Goal: Task Accomplishment & Management: Use online tool/utility

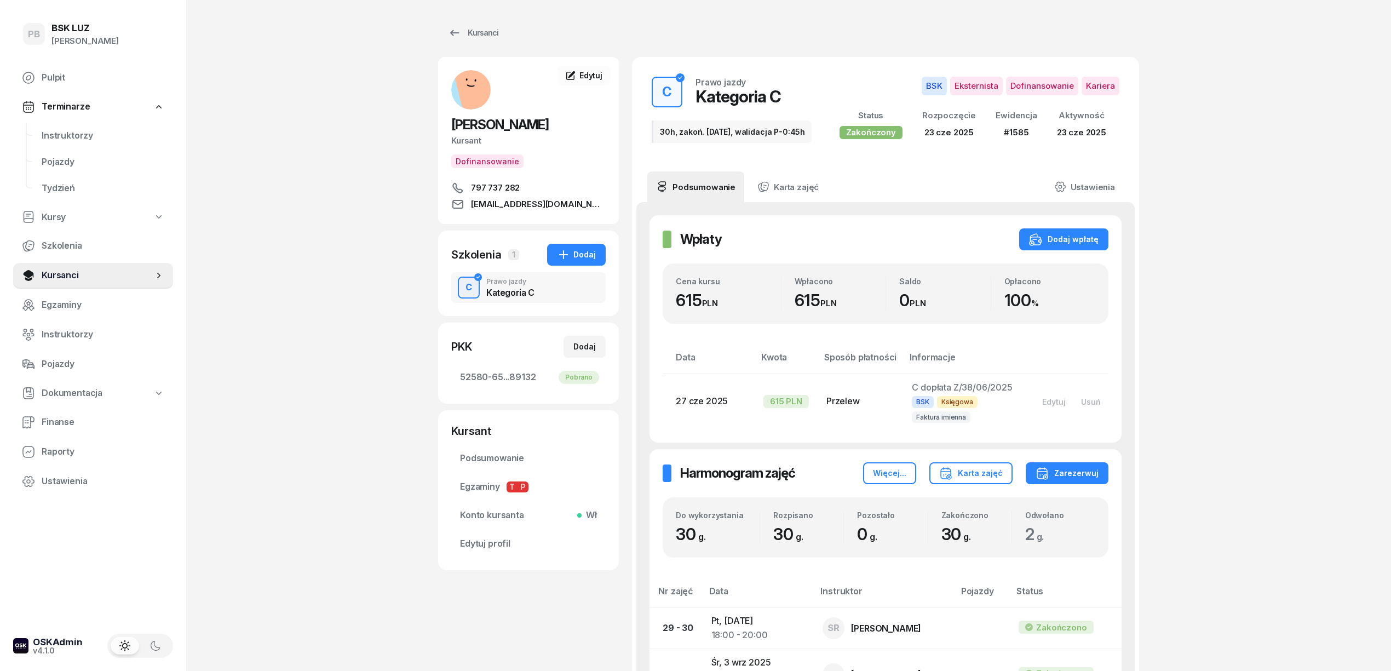
click at [485, 31] on div "Kursanci" at bounding box center [473, 32] width 50 height 13
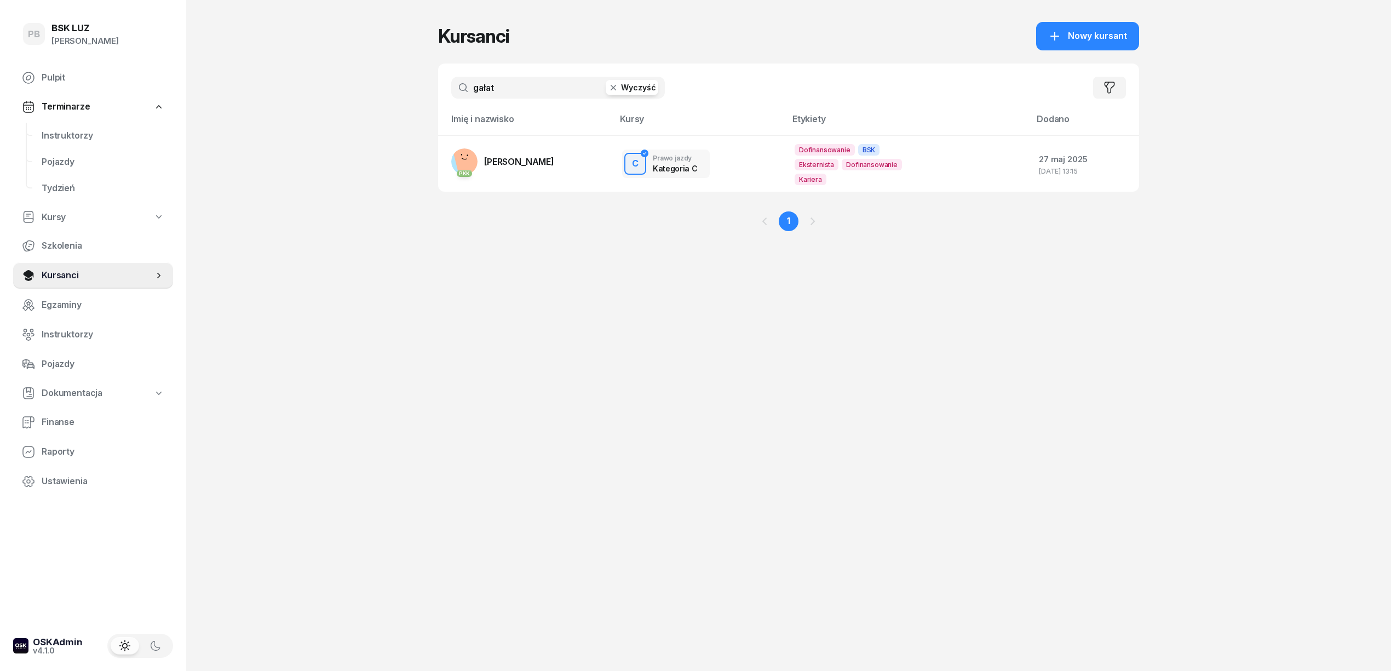
click at [493, 83] on input "gałat" at bounding box center [558, 88] width 214 height 22
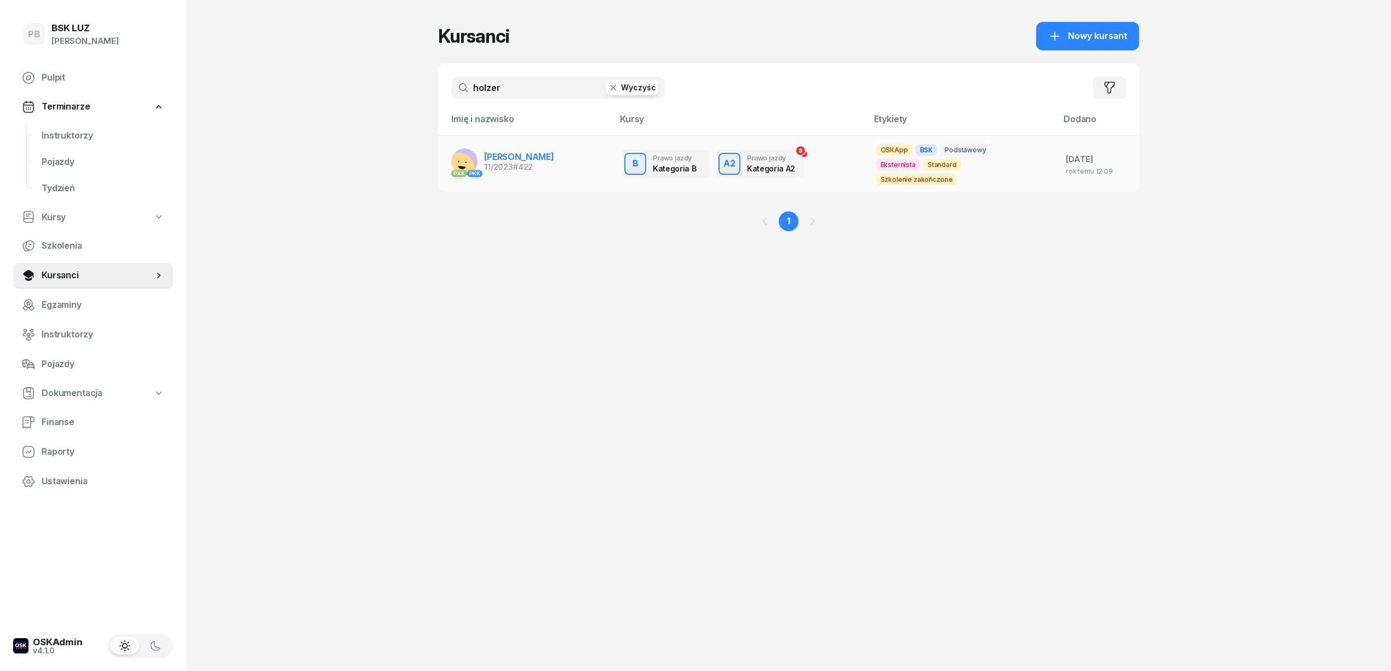
type input "holzer"
click at [491, 154] on span "[PERSON_NAME]" at bounding box center [519, 156] width 70 height 11
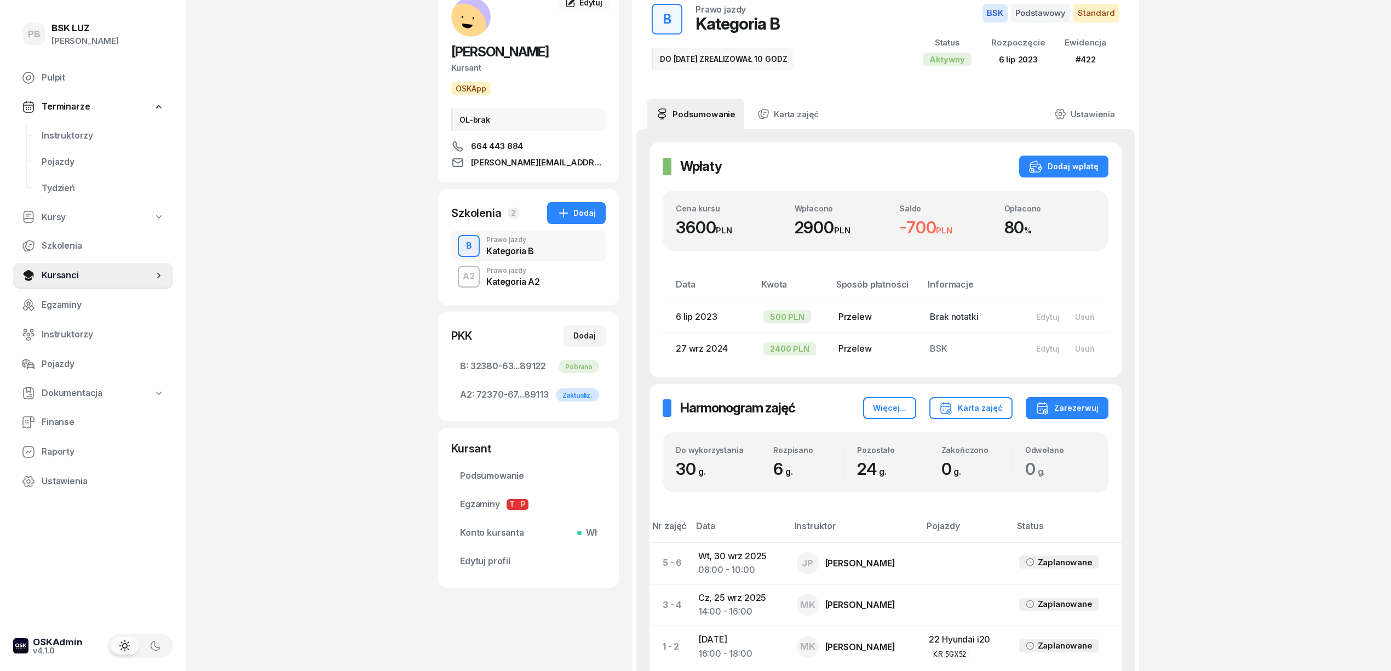
scroll to position [146, 0]
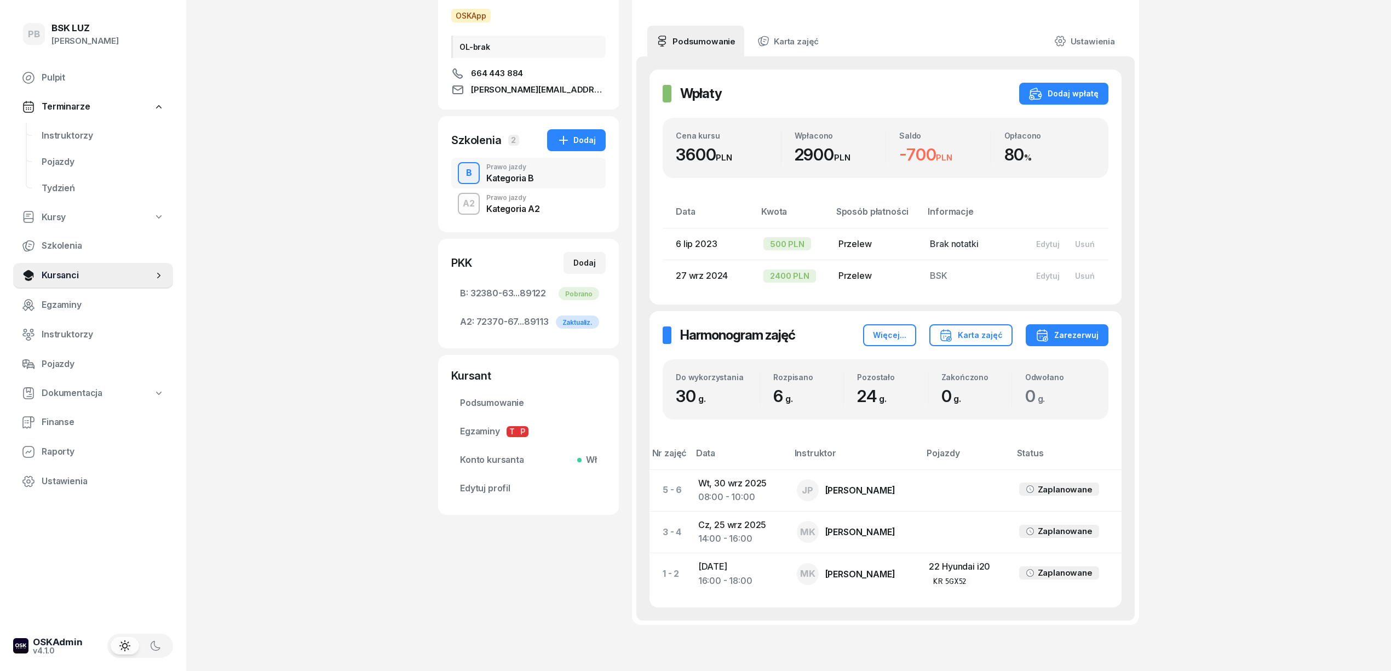
click at [538, 201] on div "Kategoria A2" at bounding box center [512, 207] width 53 height 12
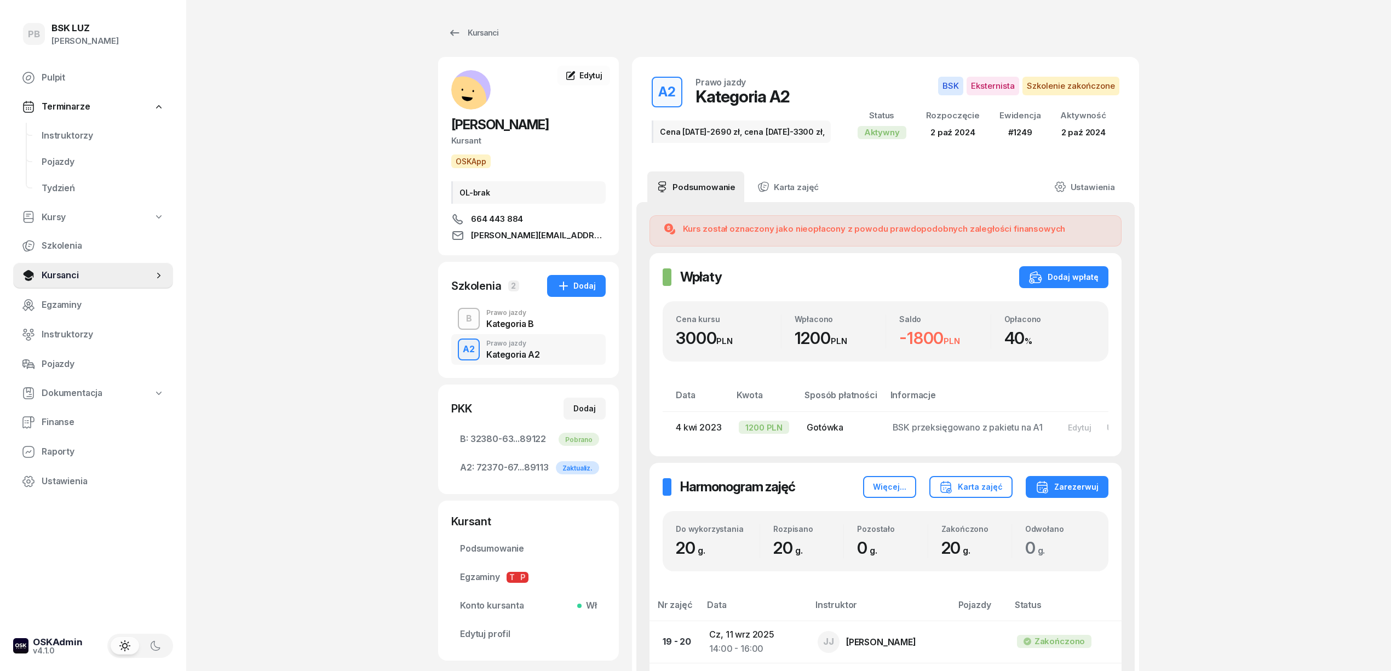
click at [541, 355] on div "A2 Prawo jazdy Kategoria A2" at bounding box center [528, 349] width 154 height 31
click at [549, 325] on div "B Prawo jazdy Kategoria B" at bounding box center [528, 318] width 154 height 31
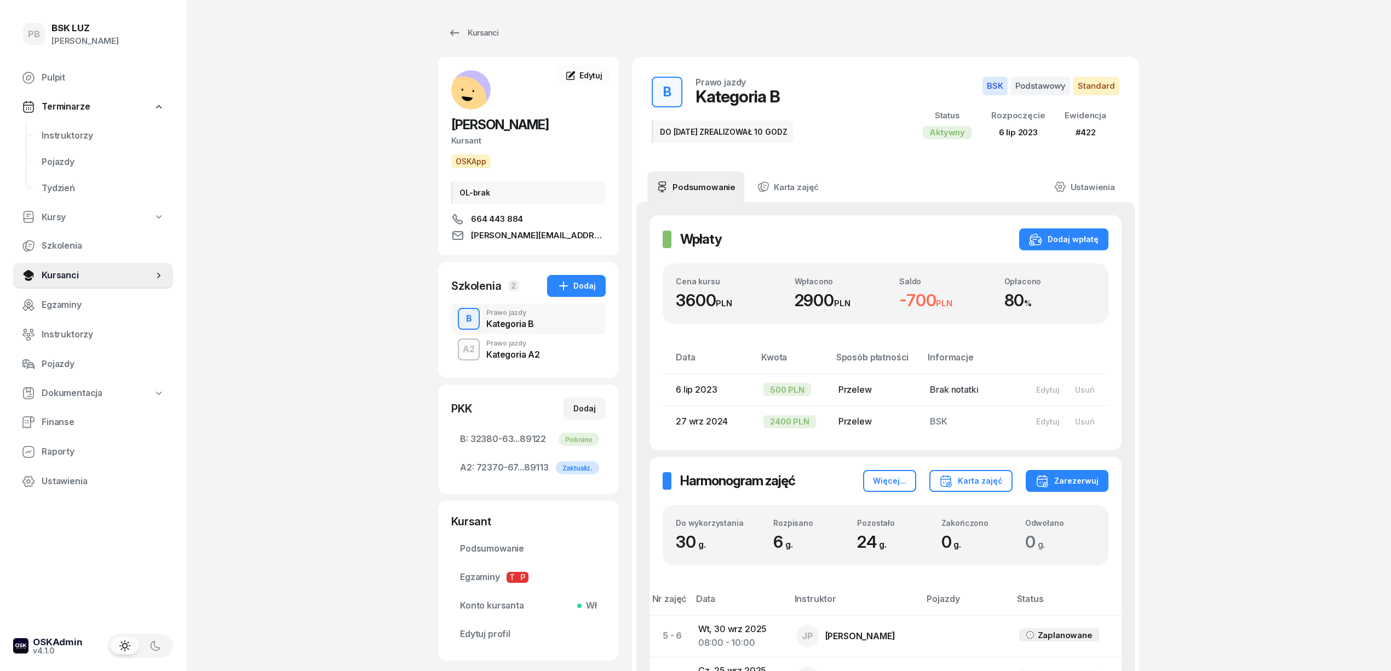
click at [544, 344] on div "A2 Prawo jazdy Kategoria A2" at bounding box center [528, 349] width 154 height 31
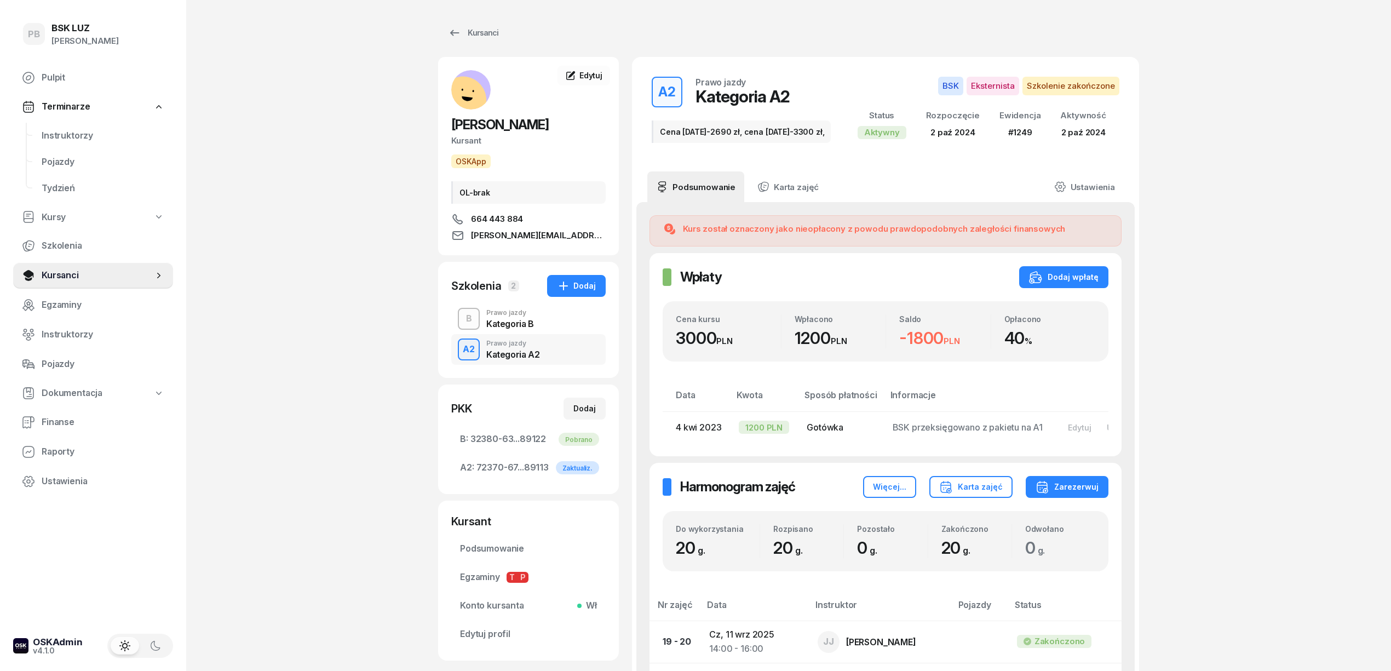
click at [505, 316] on div "Prawo jazdy" at bounding box center [510, 312] width 48 height 7
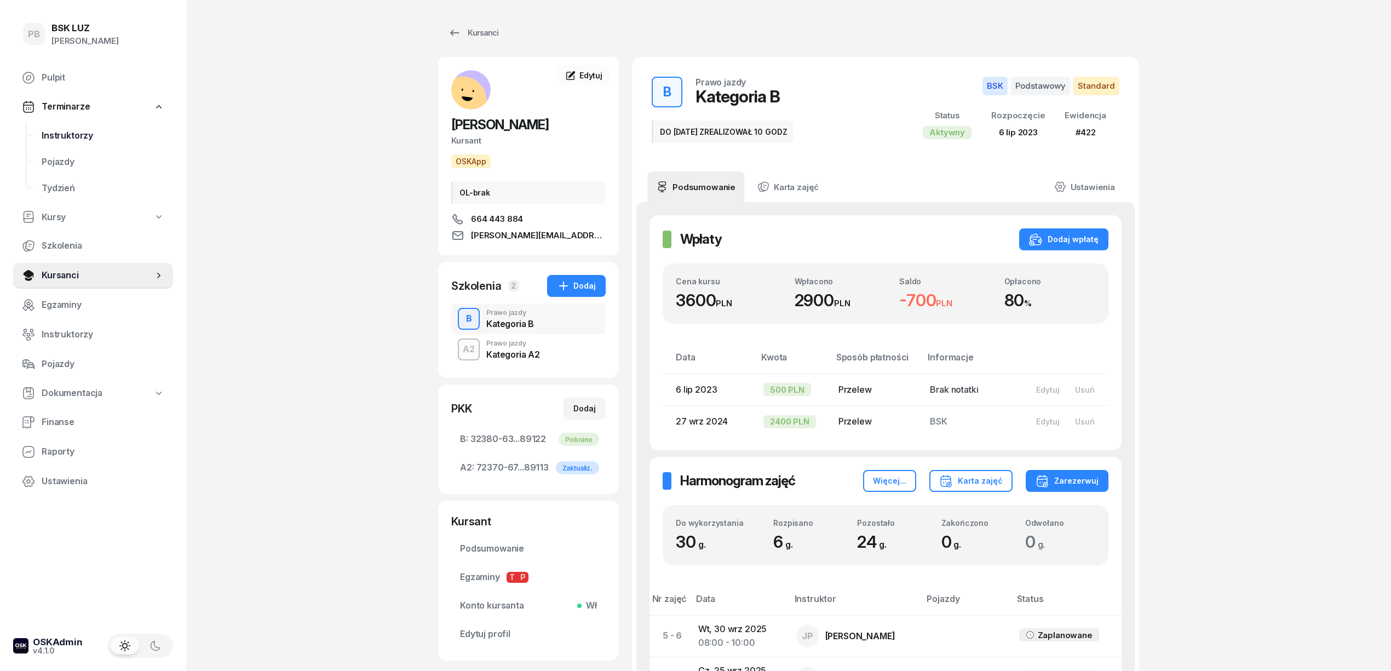
click at [68, 129] on span "Instruktorzy" at bounding box center [103, 136] width 123 height 14
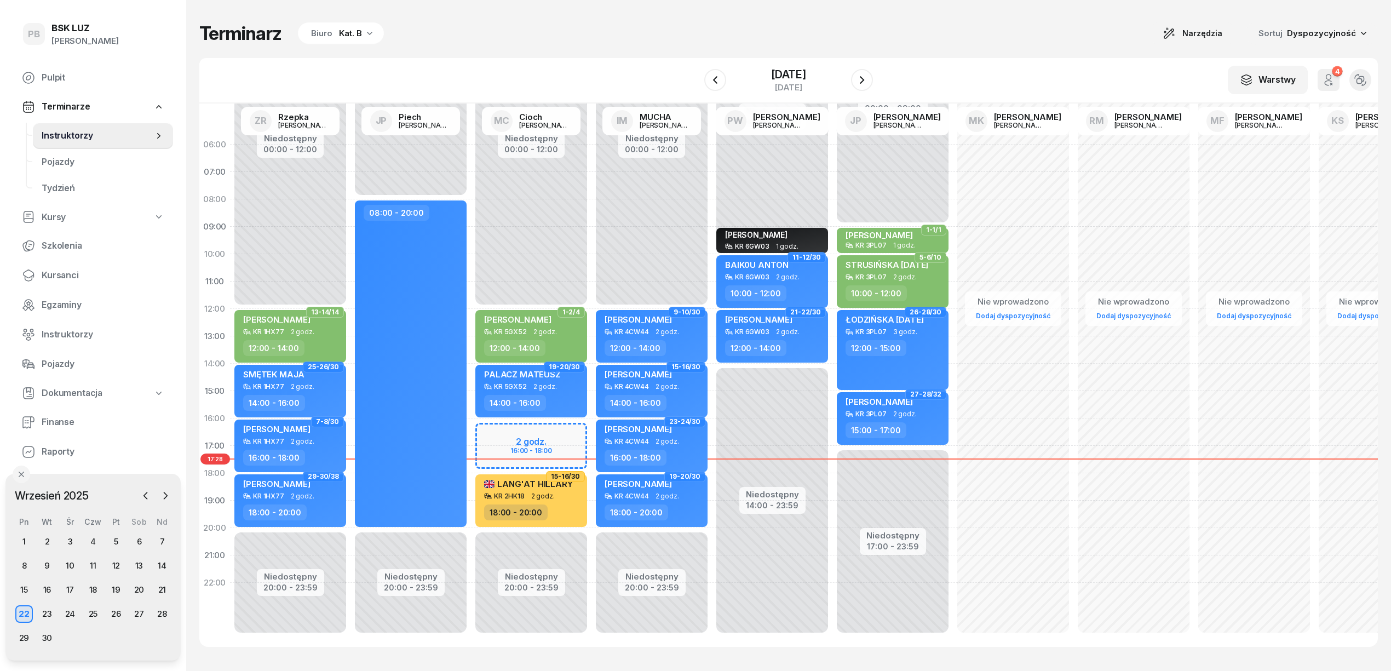
click at [763, 30] on div "Terminarz Biuro Kat. B Narzędzia Sortuj Dyspozycyjność" at bounding box center [788, 33] width 1178 height 23
click at [872, 32] on div "Terminarz Biuro Kat. B Narzędzia Sortuj Dyspozycyjność" at bounding box center [788, 33] width 1178 height 23
click at [577, 31] on div "Terminarz Biuro Kat. B Narzędzia Sortuj Dyspozycyjność" at bounding box center [788, 33] width 1178 height 23
click at [420, 47] on div "Terminarz Biuro Kat. B Narzędzia Sortuj Dyspozycyjność W Wybierz AK [PERSON_NAM…" at bounding box center [788, 334] width 1178 height 668
click at [62, 423] on span "Finanse" at bounding box center [103, 422] width 123 height 14
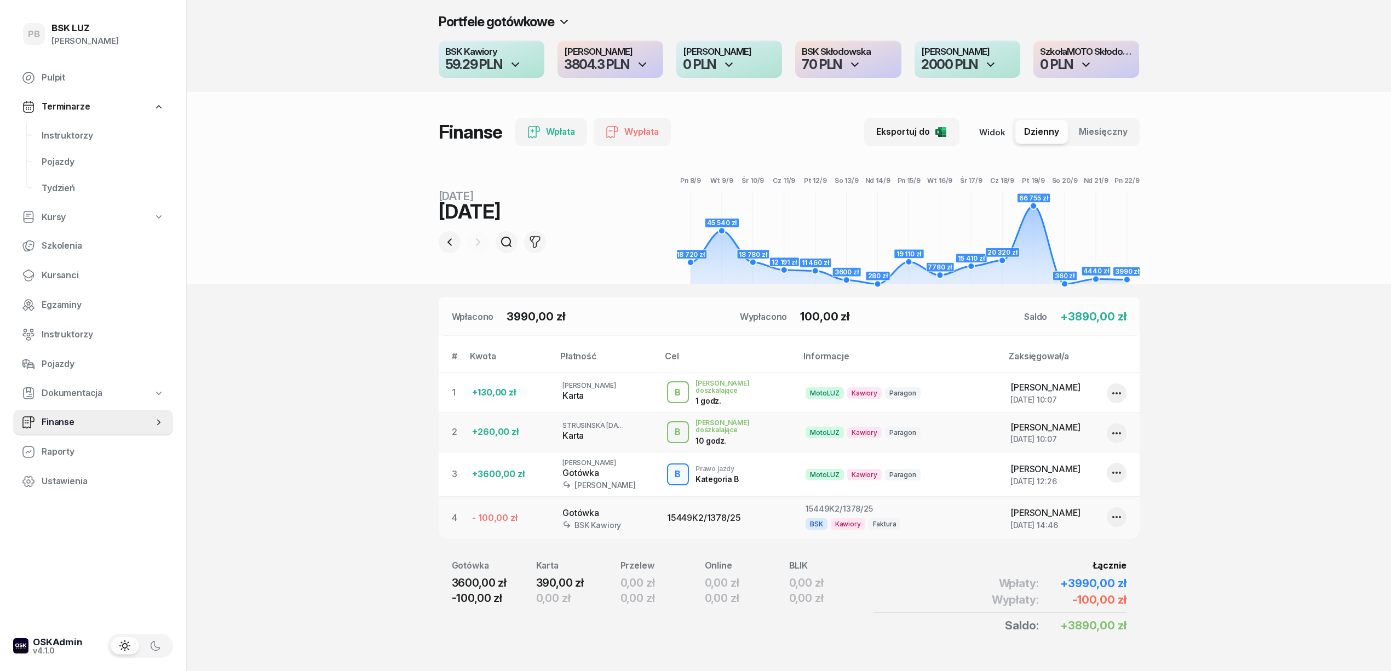
click at [493, 66] on div "59.29 PLN" at bounding box center [473, 64] width 57 height 13
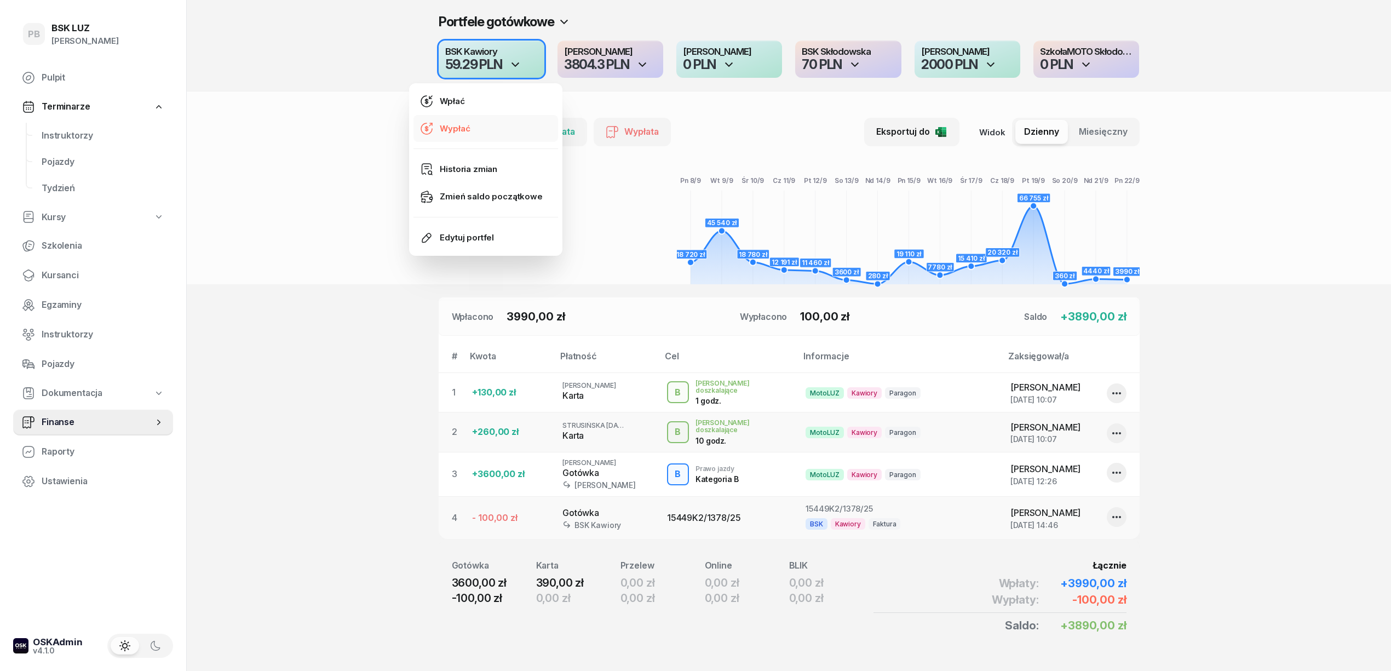
click at [497, 124] on link "Wypłać" at bounding box center [485, 128] width 145 height 27
select select "17"
select select "28"
select select "67eba016d336f44fb15f644d"
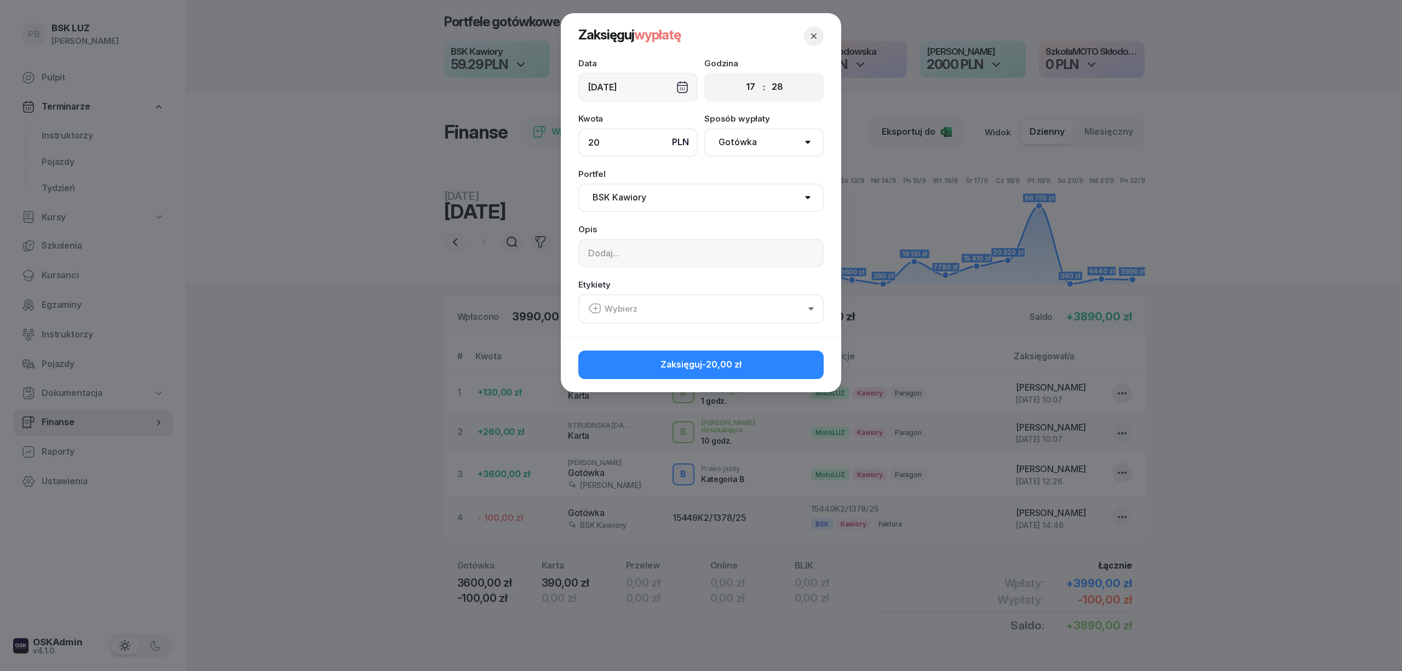
type input "20"
click at [624, 257] on input at bounding box center [700, 253] width 245 height 28
type input "15452K2/1378/25"
click at [768, 310] on button "Wybierz" at bounding box center [700, 309] width 245 height 30
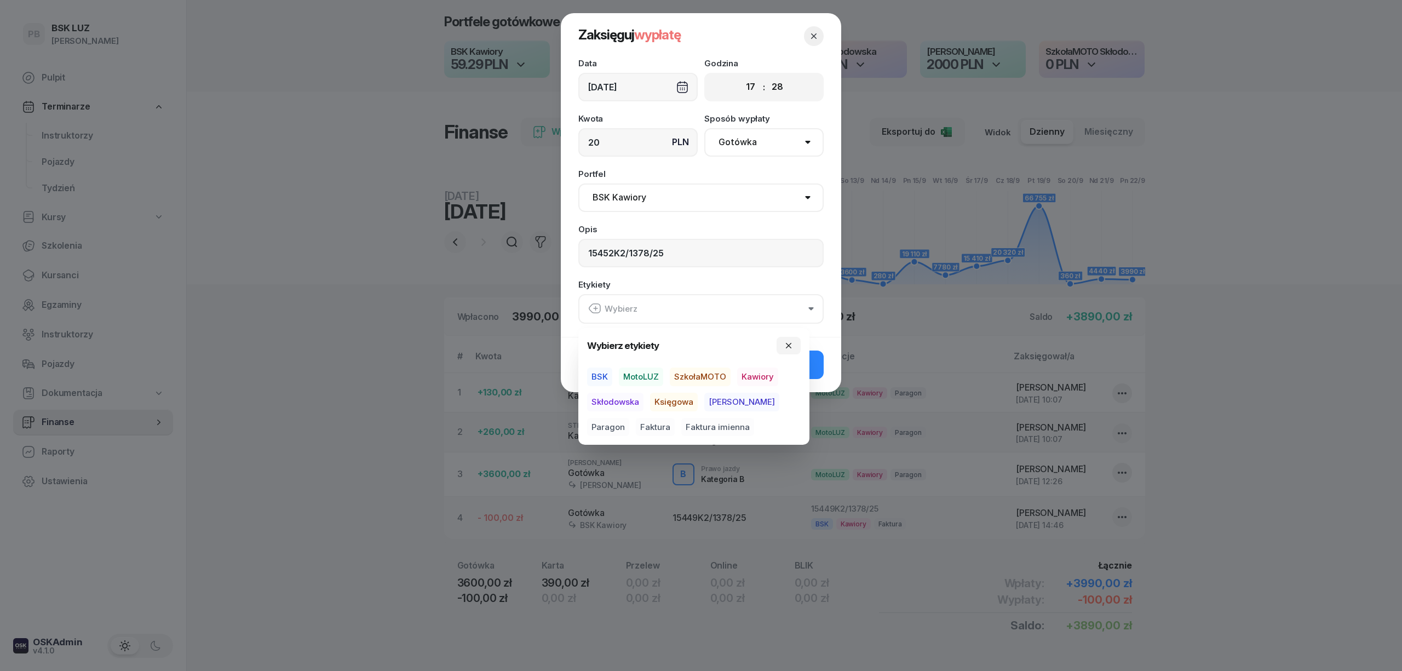
click at [594, 372] on span "BSK" at bounding box center [599, 376] width 25 height 19
click at [750, 373] on span "Kawiory" at bounding box center [757, 376] width 41 height 19
click at [636, 427] on span "Faktura" at bounding box center [655, 426] width 39 height 19
click at [826, 350] on div "Zaksięguj -20,00 zł" at bounding box center [701, 363] width 280 height 55
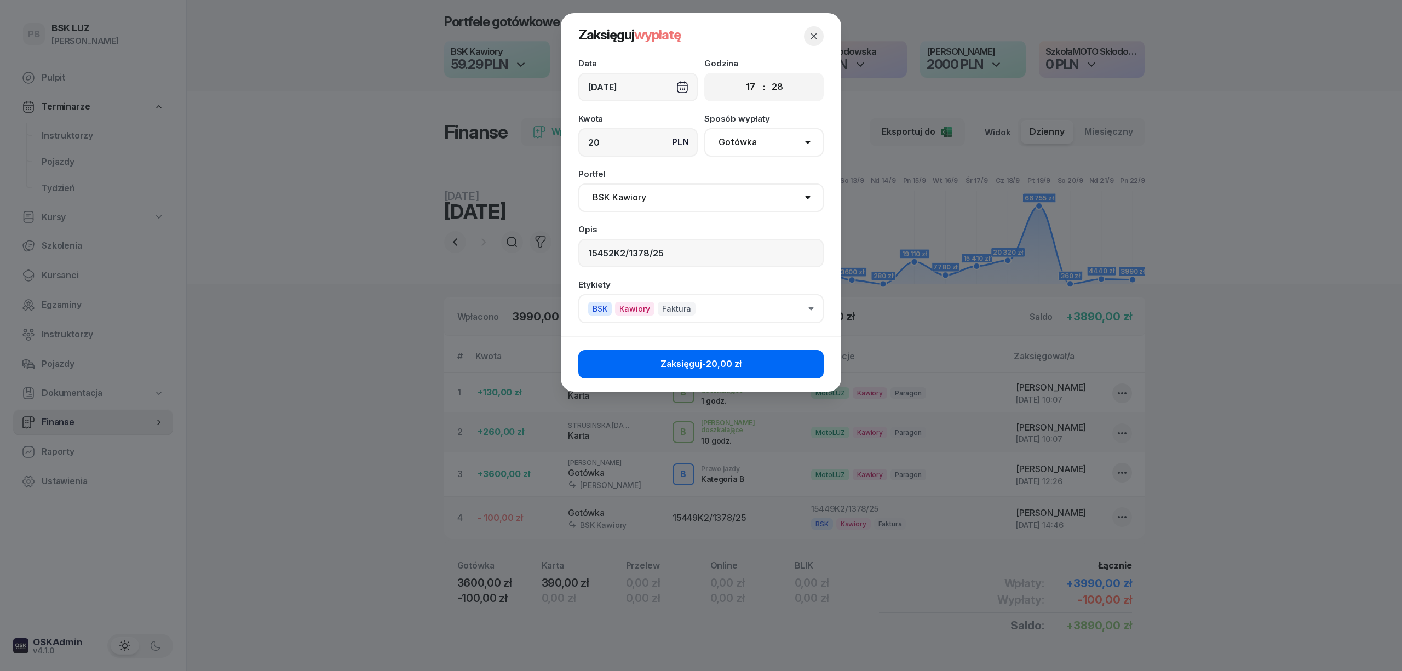
click at [799, 368] on button "Zaksięguj -20,00 zł" at bounding box center [700, 364] width 245 height 28
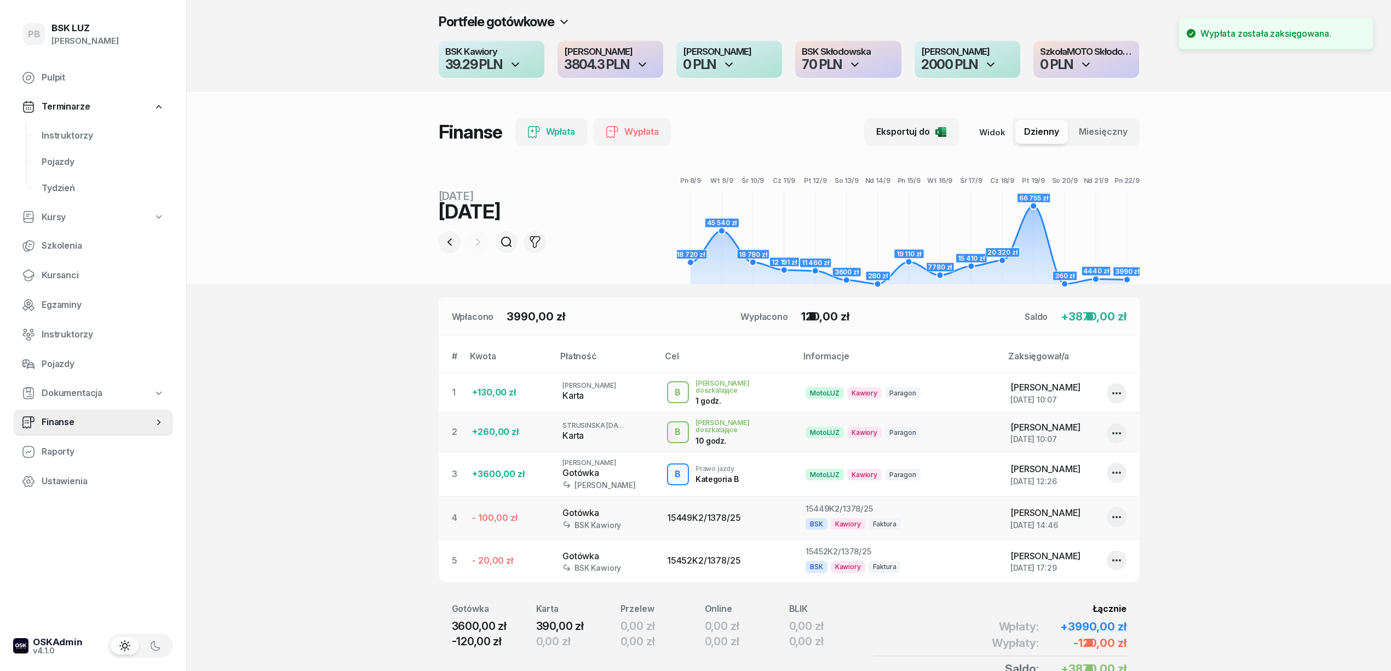
click at [349, 360] on section "Portfele gotówkowe BSK Kawiory 39.29 PLN MotoLUZ Kawiory 3804.3 PLN SzkołaMOTO …" at bounding box center [789, 368] width 1204 height 736
click at [268, 458] on section "Portfele gotówkowe BSK Kawiory 39.29 PLN MotoLUZ Kawiory 3804.3 PLN SzkołaMOTO …" at bounding box center [789, 368] width 1204 height 736
click at [1338, 531] on section "Portfele gotówkowe BSK Kawiory 39.29 PLN MotoLUZ Kawiory 3804.3 PLN SzkołaMOTO …" at bounding box center [789, 368] width 1204 height 736
click at [325, 259] on header "Portfele gotówkowe BSK Kawiory 39.29 PLN MotoLUZ Kawiory 3804.3 PLN SzkołaMOTO …" at bounding box center [789, 142] width 1204 height 284
click at [298, 463] on section "Portfele gotówkowe BSK Kawiory 39.29 PLN MotoLUZ Kawiory 3804.3 PLN SzkołaMOTO …" at bounding box center [789, 368] width 1204 height 736
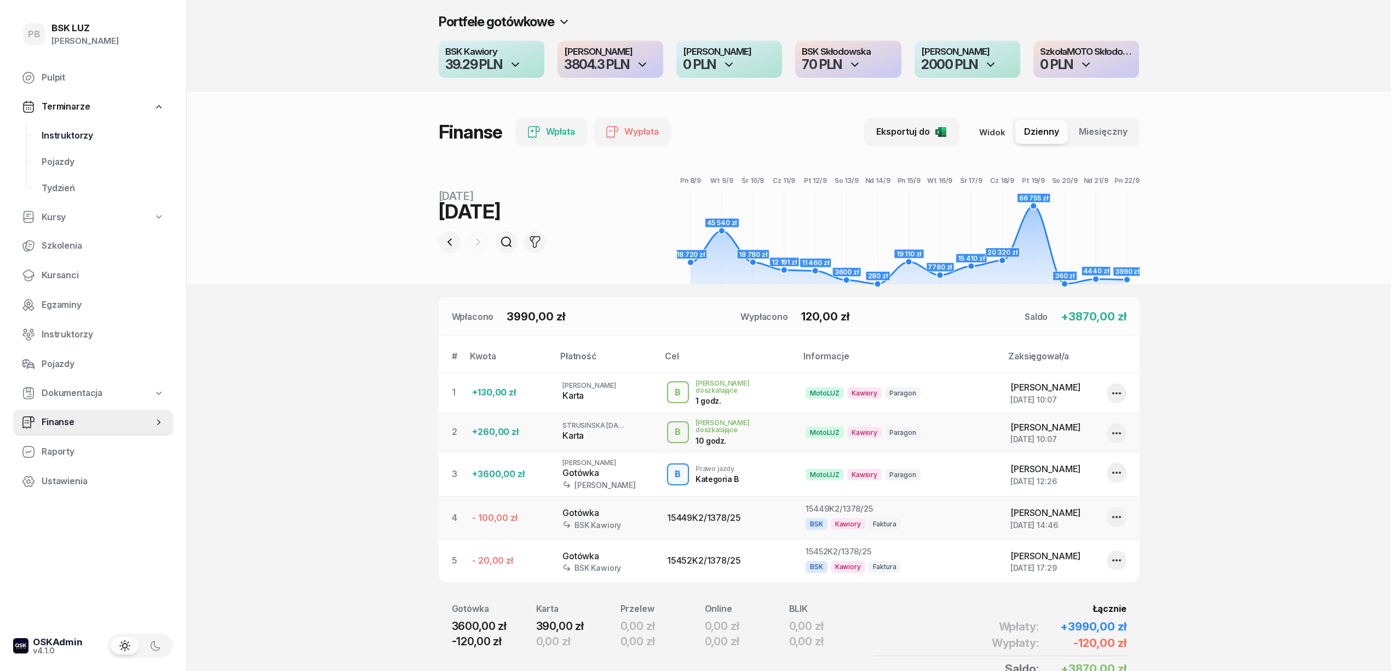
click at [79, 134] on span "Instruktorzy" at bounding box center [103, 136] width 123 height 14
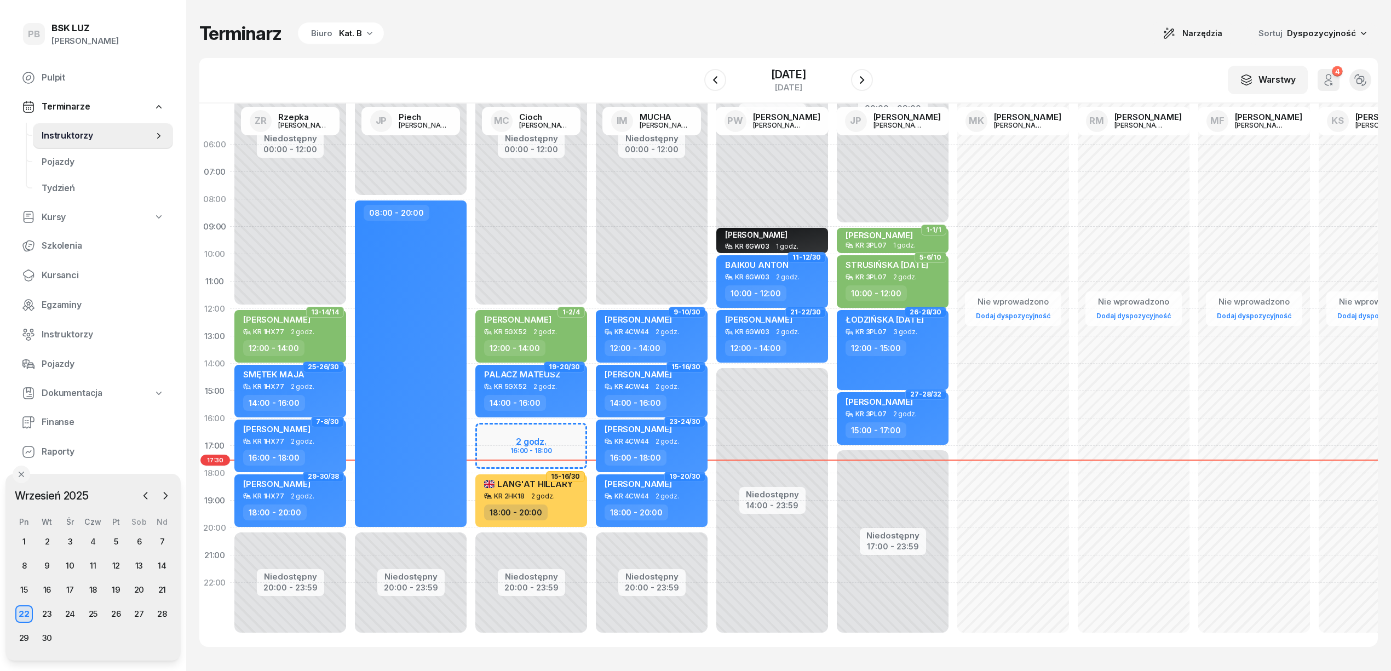
click at [500, 29] on div "Terminarz Biuro Kat. B Narzędzia Sortuj Dyspozycyjność" at bounding box center [788, 33] width 1178 height 23
click at [750, 651] on div "Terminarz Biuro Kat. B Narzędzia Sortuj Dyspozycyjność W Wybierz AK [PERSON_NAM…" at bounding box center [788, 334] width 1178 height 668
click at [599, 64] on div "W Wybierz AK [PERSON_NAME] BP [PERSON_NAME] DP [PERSON_NAME] GS [PERSON_NAME] I…" at bounding box center [788, 80] width 1178 height 45
click at [62, 276] on span "Kursanci" at bounding box center [103, 275] width 123 height 14
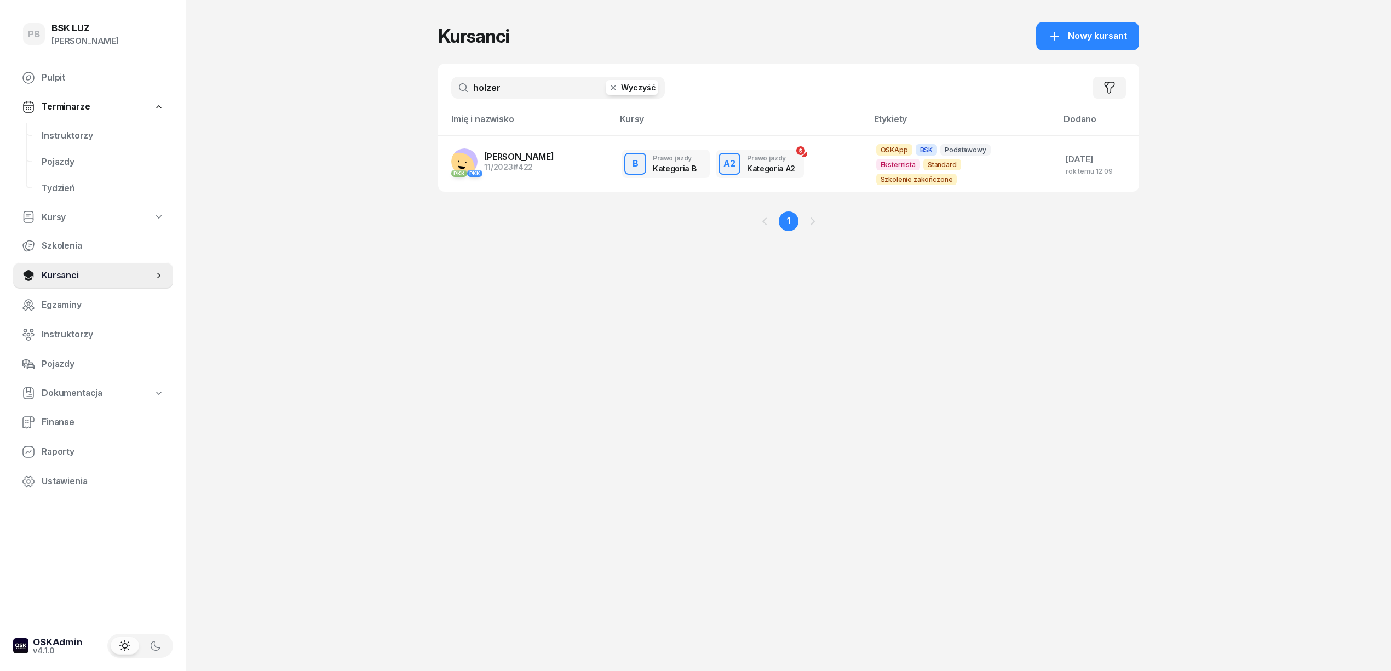
click at [491, 92] on input "holzer" at bounding box center [558, 88] width 214 height 22
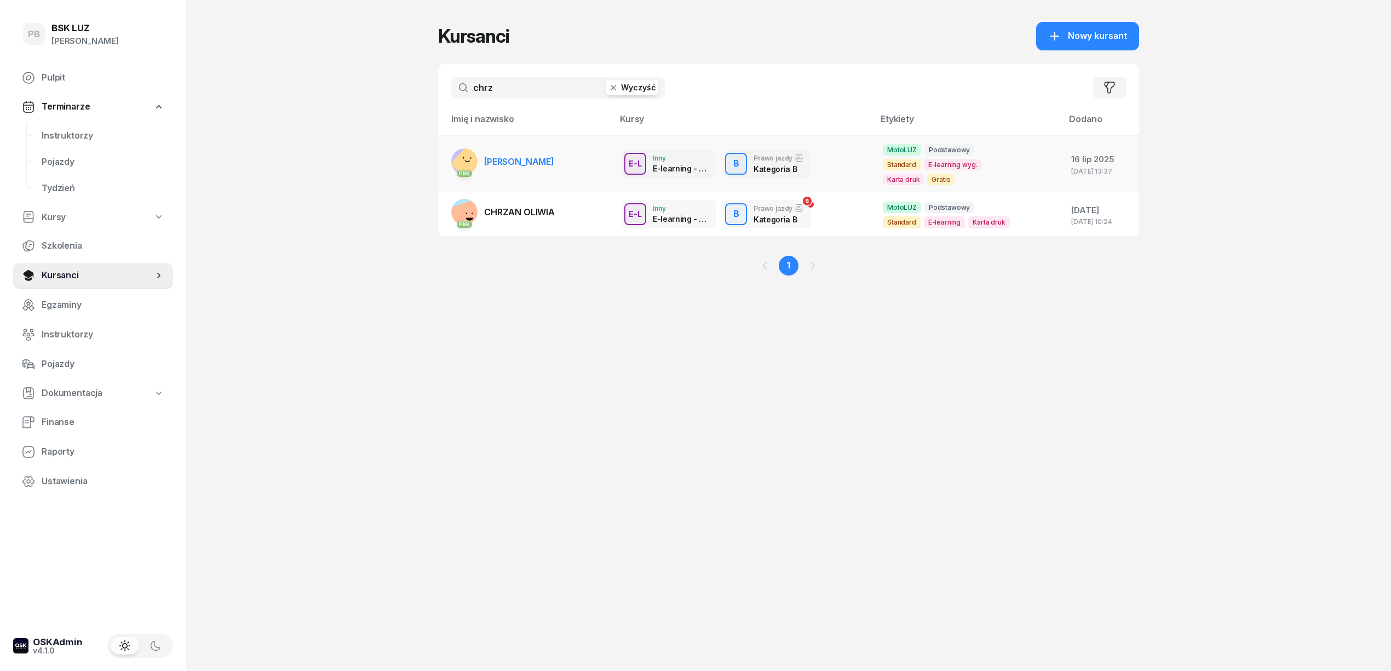
type input "chrz"
click at [512, 148] on link "PKK [PERSON_NAME]" at bounding box center [502, 161] width 103 height 26
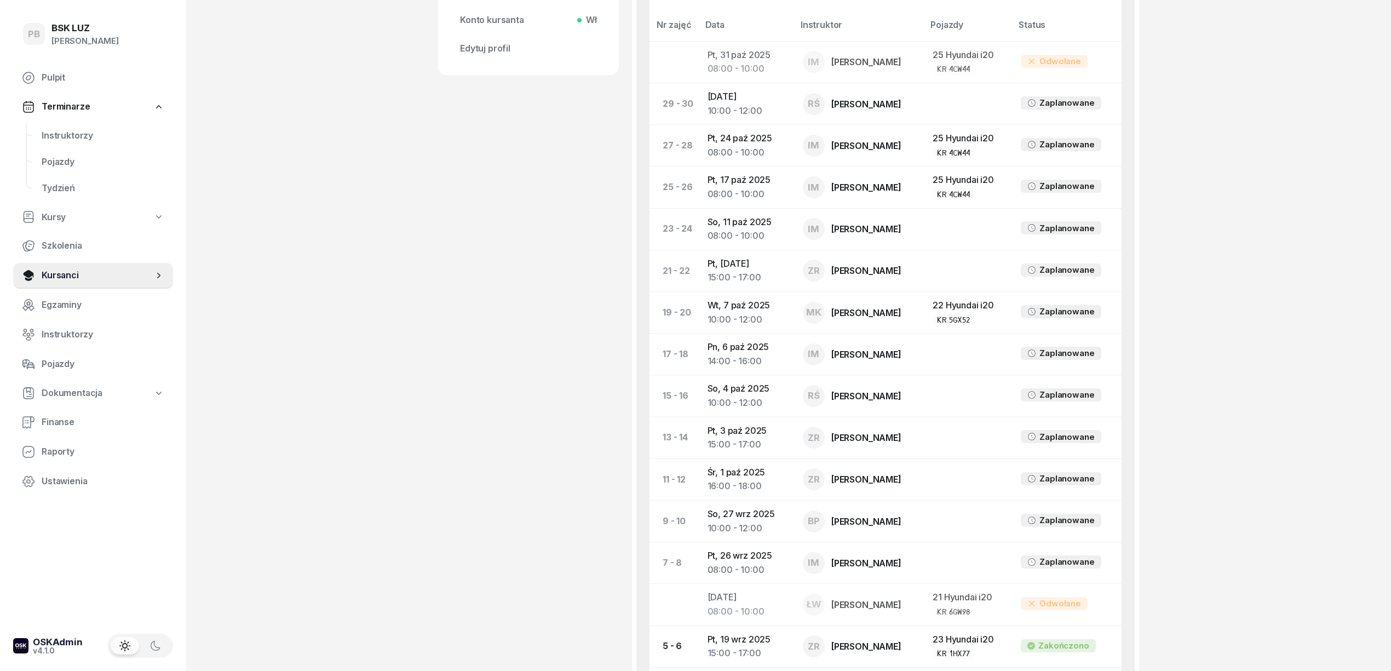
scroll to position [584, 0]
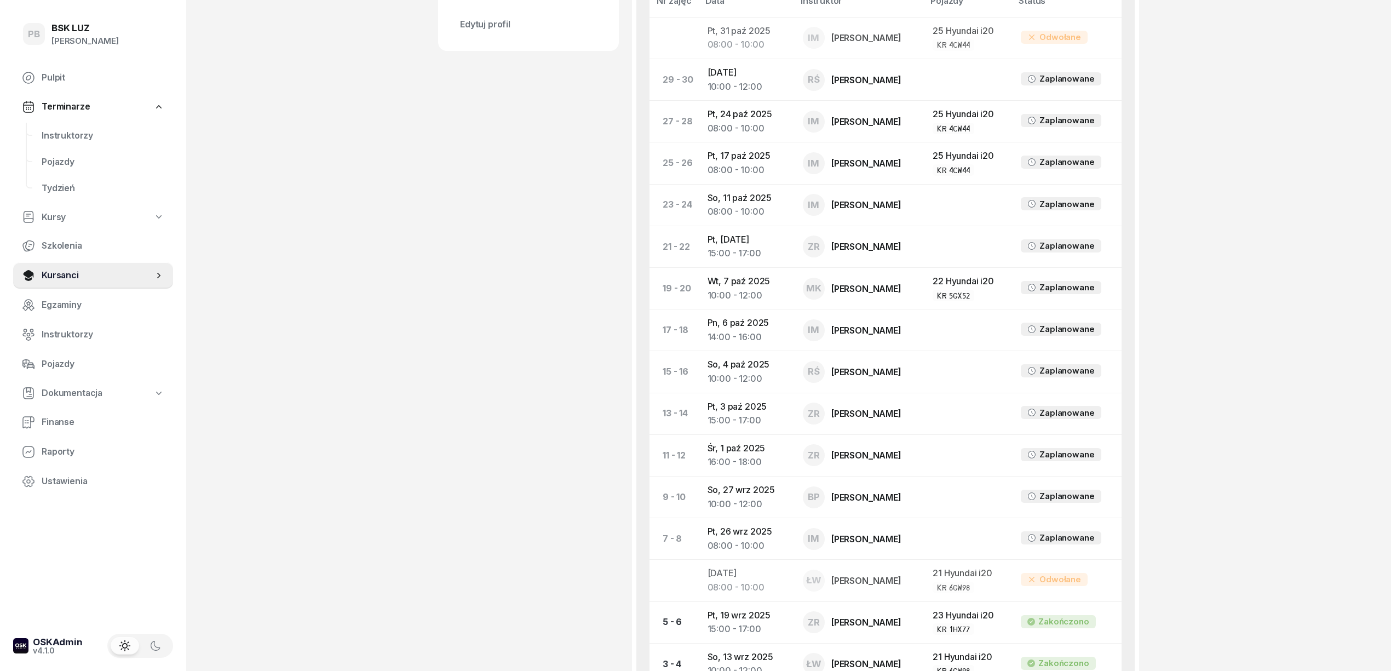
click at [422, 570] on div "PB BSK [PERSON_NAME] Terminarze Instruktorzy Pojazdy Tydzień Kursy Szkolenia Ku…" at bounding box center [695, 140] width 1391 height 1448
drag, startPoint x: 395, startPoint y: 263, endPoint x: 130, endPoint y: 195, distance: 274.2
click at [395, 263] on div "PB BSK [PERSON_NAME] Terminarze Instruktorzy Pojazdy Tydzień Kursy Szkolenia Ku…" at bounding box center [695, 140] width 1391 height 1448
click at [78, 135] on span "Instruktorzy" at bounding box center [103, 136] width 123 height 14
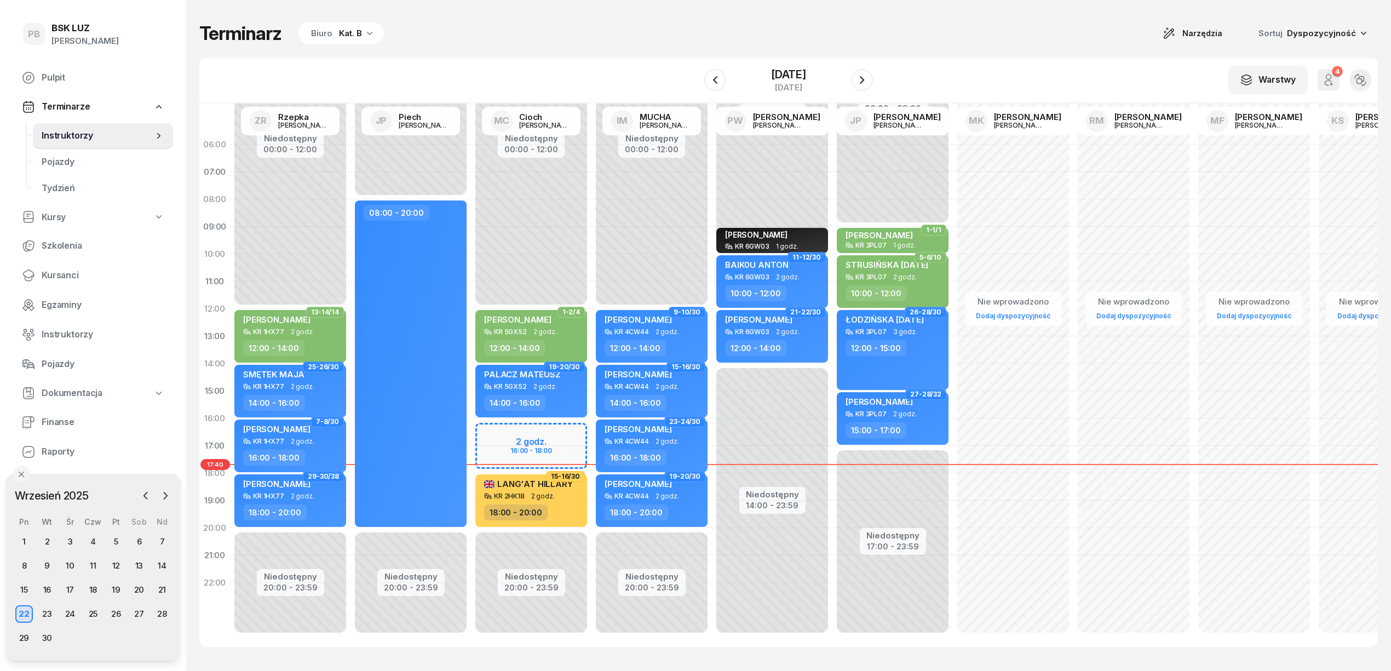
click at [326, 32] on div "Biuro" at bounding box center [321, 33] width 21 height 13
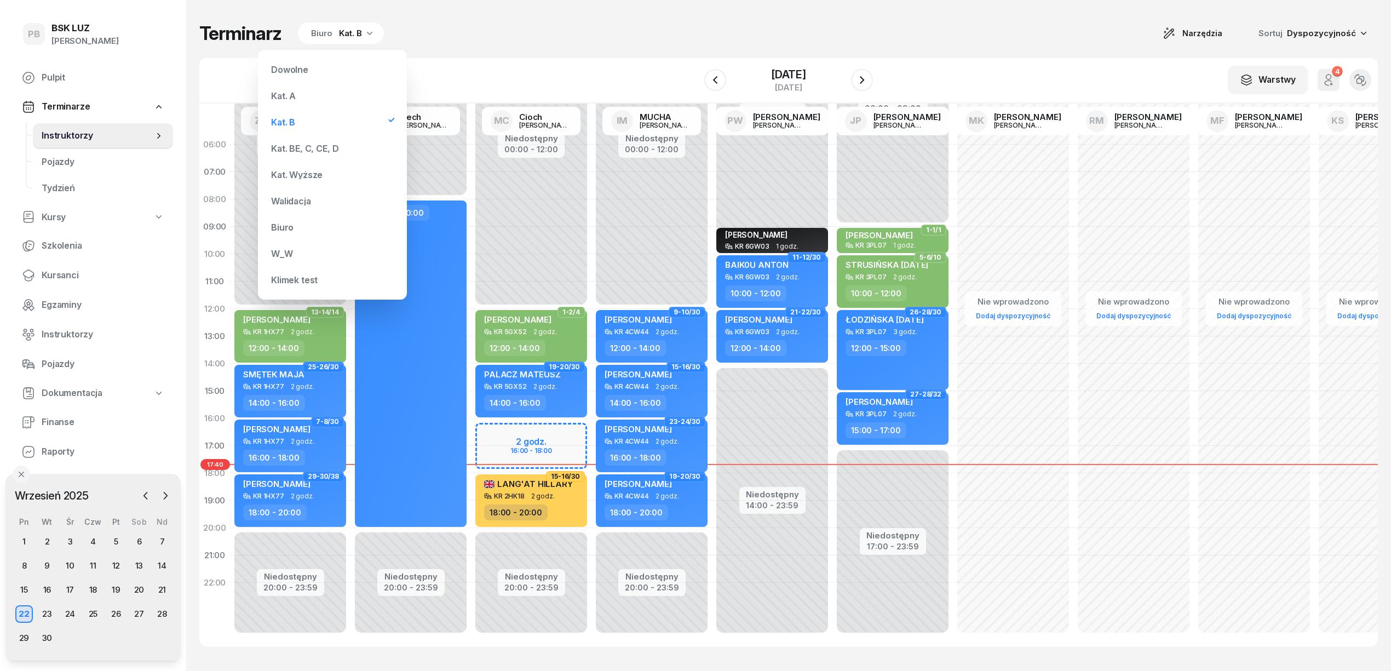
click at [303, 144] on div "Kat. BE, C, CE, D" at bounding box center [304, 148] width 67 height 9
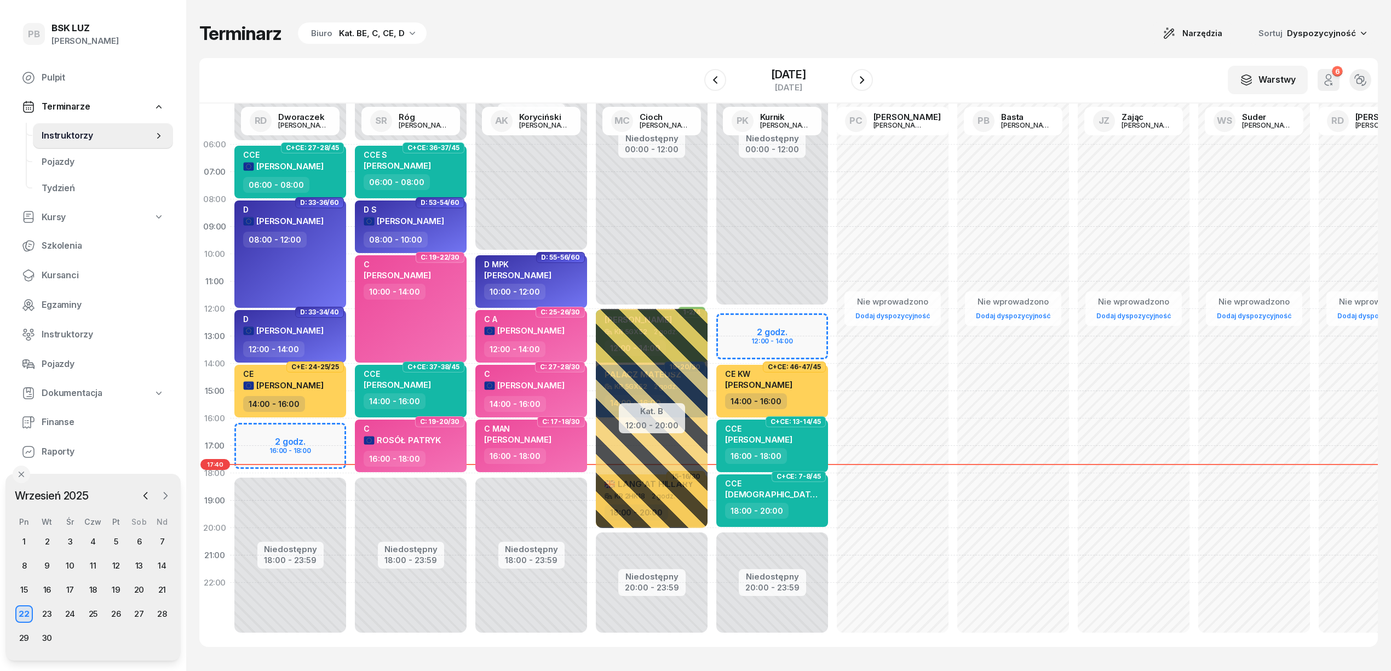
click at [164, 498] on icon "button" at bounding box center [165, 495] width 3 height 7
click at [877, 25] on div "Terminarz Biuro Kat. BE, C, CE, D Narzędzia Sortuj Dyspozycyjność" at bounding box center [788, 33] width 1178 height 23
click at [615, 29] on div "Terminarz Biuro Kat. BE, C, CE, D Narzędzia Sortuj Dyspozycyjność" at bounding box center [788, 33] width 1178 height 23
click at [841, 30] on div "Terminarz Biuro Kat. BE, C, CE, D Narzędzia Sortuj Dyspozycyjność" at bounding box center [788, 33] width 1178 height 23
click at [386, 36] on div "Kat. BE, C, CE, D" at bounding box center [372, 33] width 66 height 13
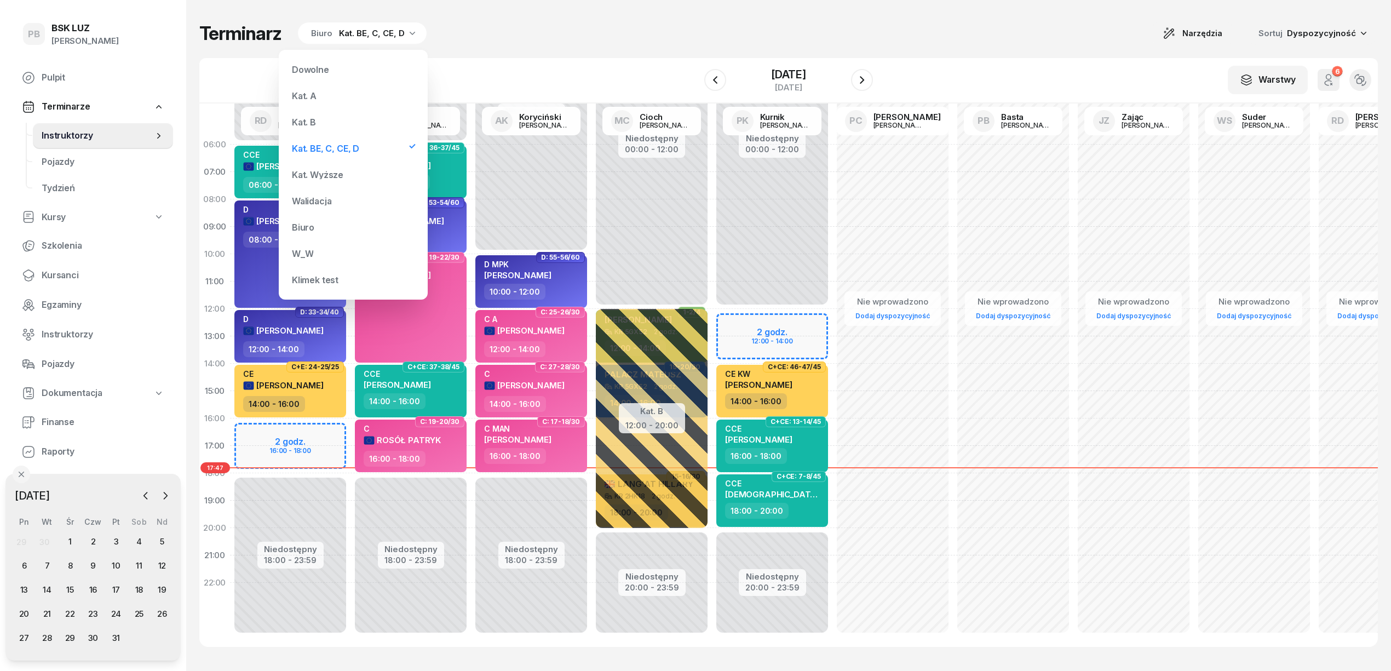
click at [336, 127] on div "Kat. B" at bounding box center [352, 122] width 131 height 22
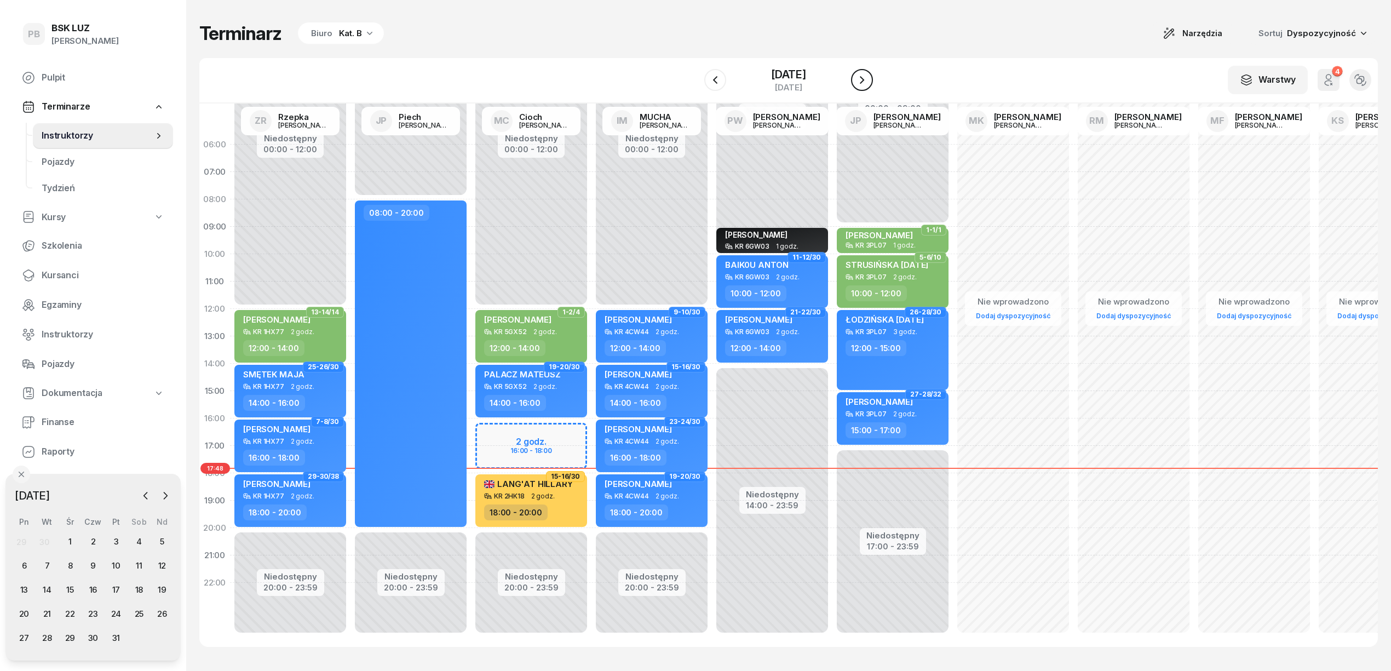
click at [860, 77] on icon "button" at bounding box center [861, 79] width 13 height 13
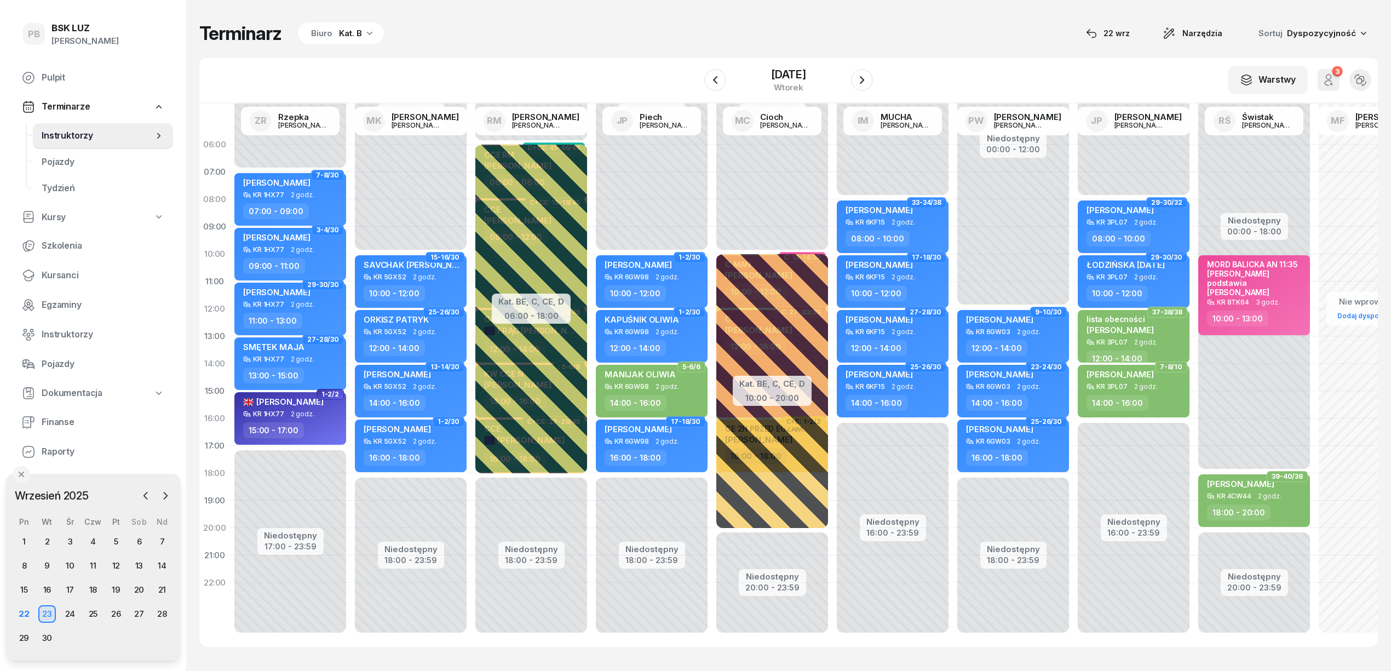
click at [953, 84] on div "W Wybierz AK [PERSON_NAME] BP [PERSON_NAME] DP [PERSON_NAME] GS [PERSON_NAME] I…" at bounding box center [788, 80] width 1178 height 45
click at [57, 275] on span "Kursanci" at bounding box center [103, 275] width 123 height 14
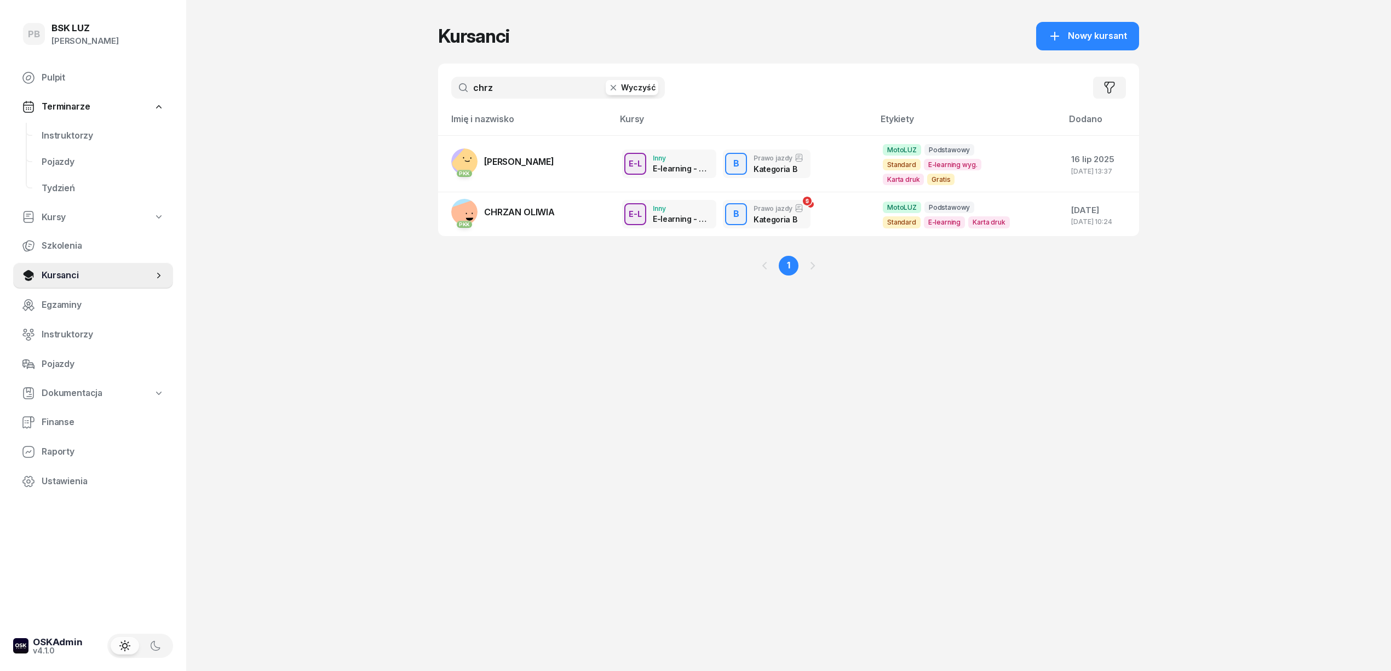
click at [496, 86] on input "chrz" at bounding box center [558, 88] width 214 height 22
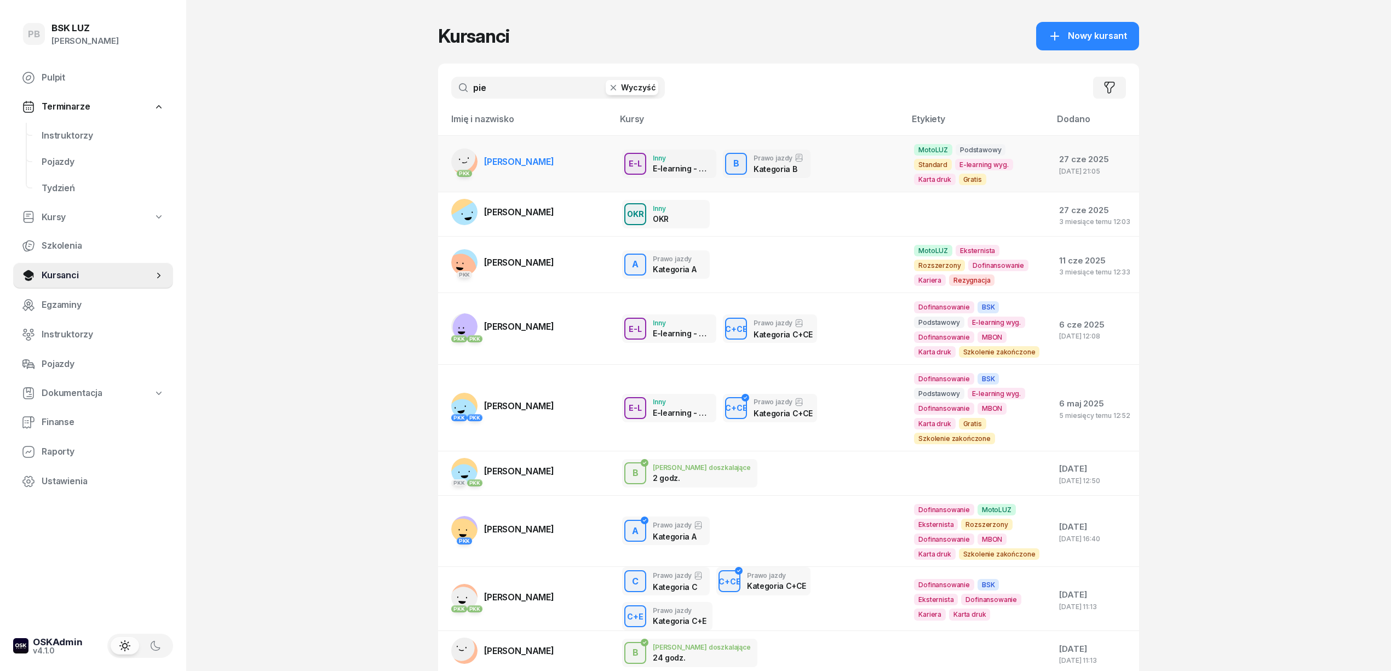
type input "pie"
click at [505, 163] on span "[PERSON_NAME]" at bounding box center [519, 161] width 70 height 11
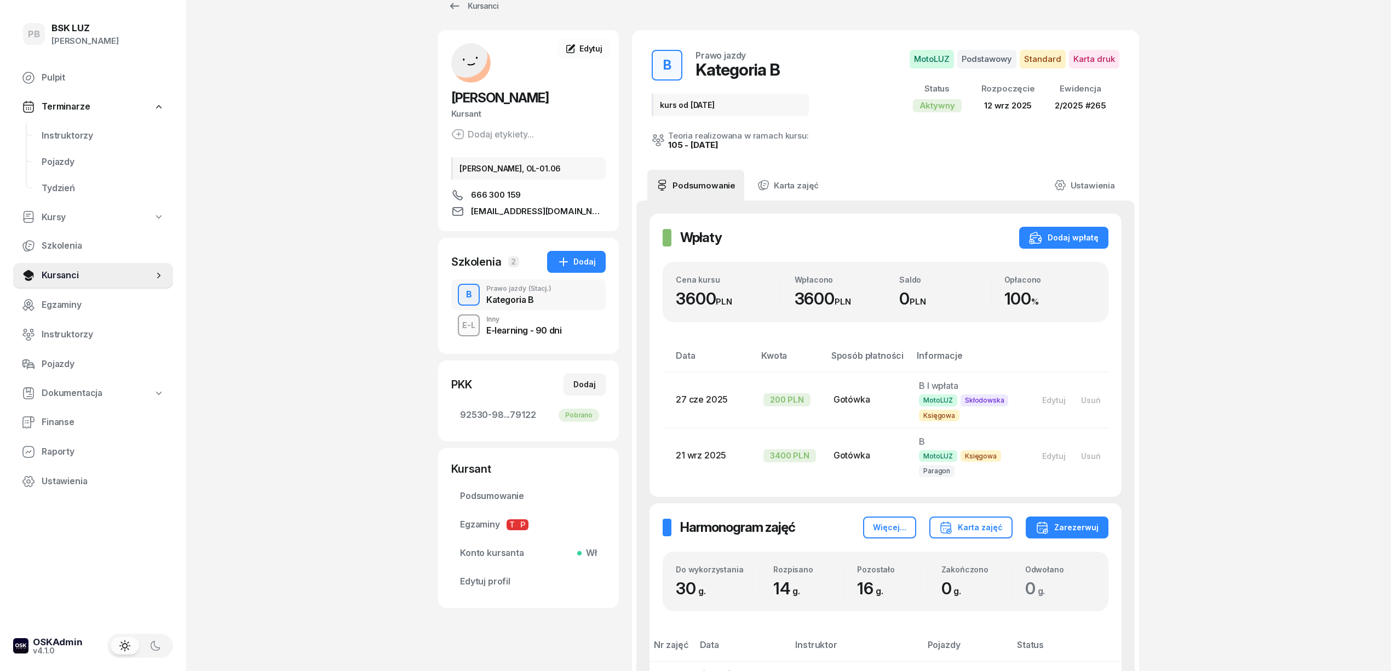
scroll to position [12, 0]
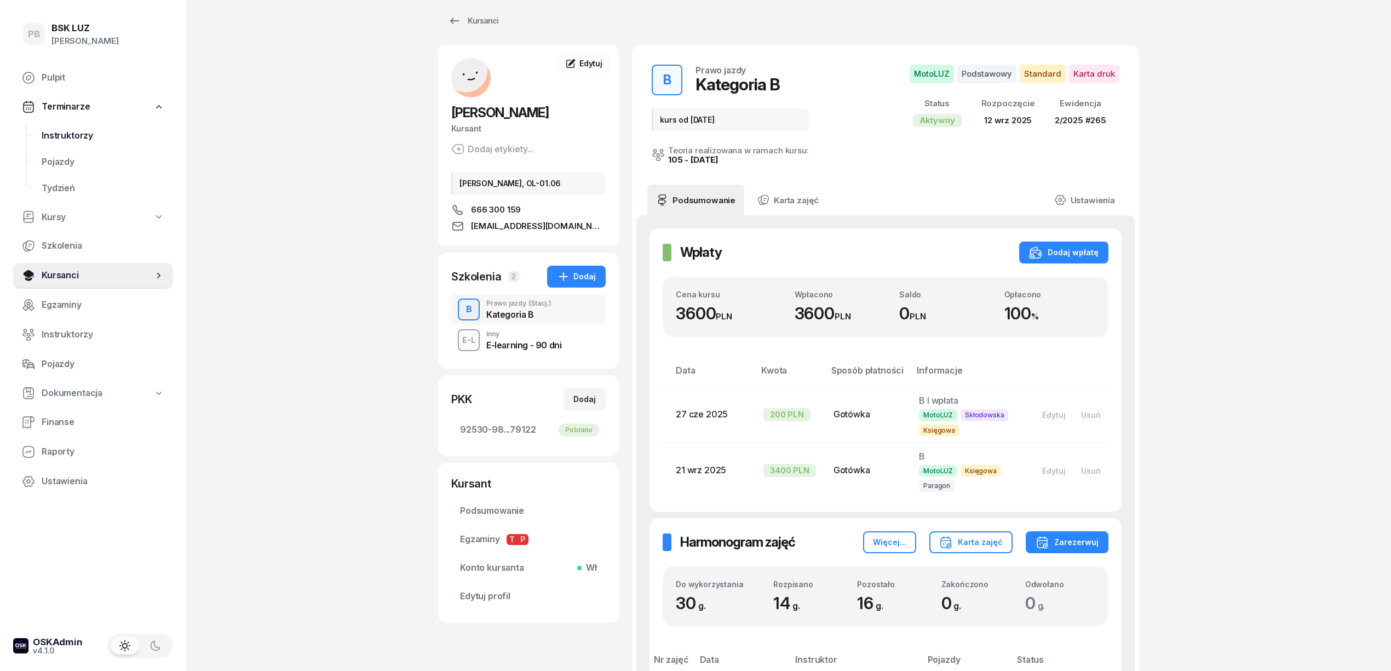
click at [56, 136] on span "Instruktorzy" at bounding box center [103, 136] width 123 height 14
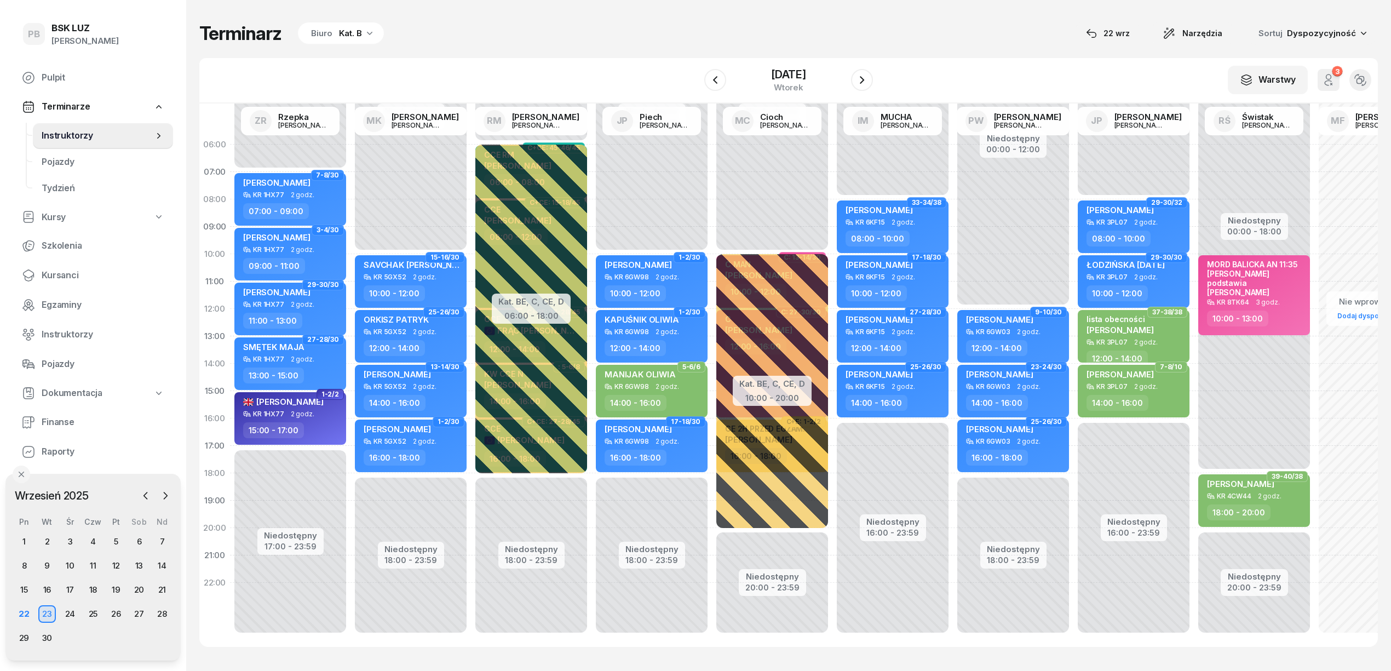
click at [533, 25] on div "Terminarz Biuro Kat. B [DATE] Narzędzia Sortuj Dyspozycyjność" at bounding box center [788, 33] width 1178 height 23
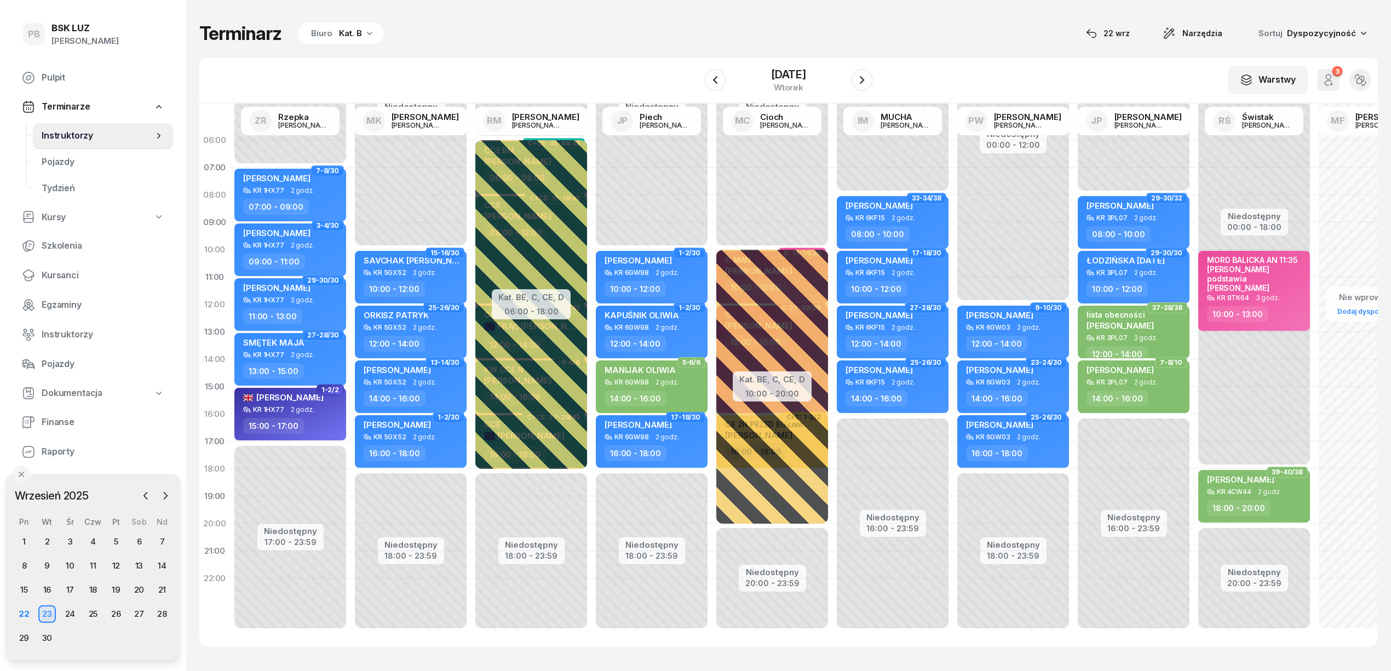
scroll to position [15, 0]
click at [665, 39] on div "Terminarz Biuro Kat. B [DATE] Narzędzia Sortuj Dyspozycyjność" at bounding box center [788, 33] width 1178 height 23
click at [715, 77] on icon "button" at bounding box center [714, 79] width 13 height 13
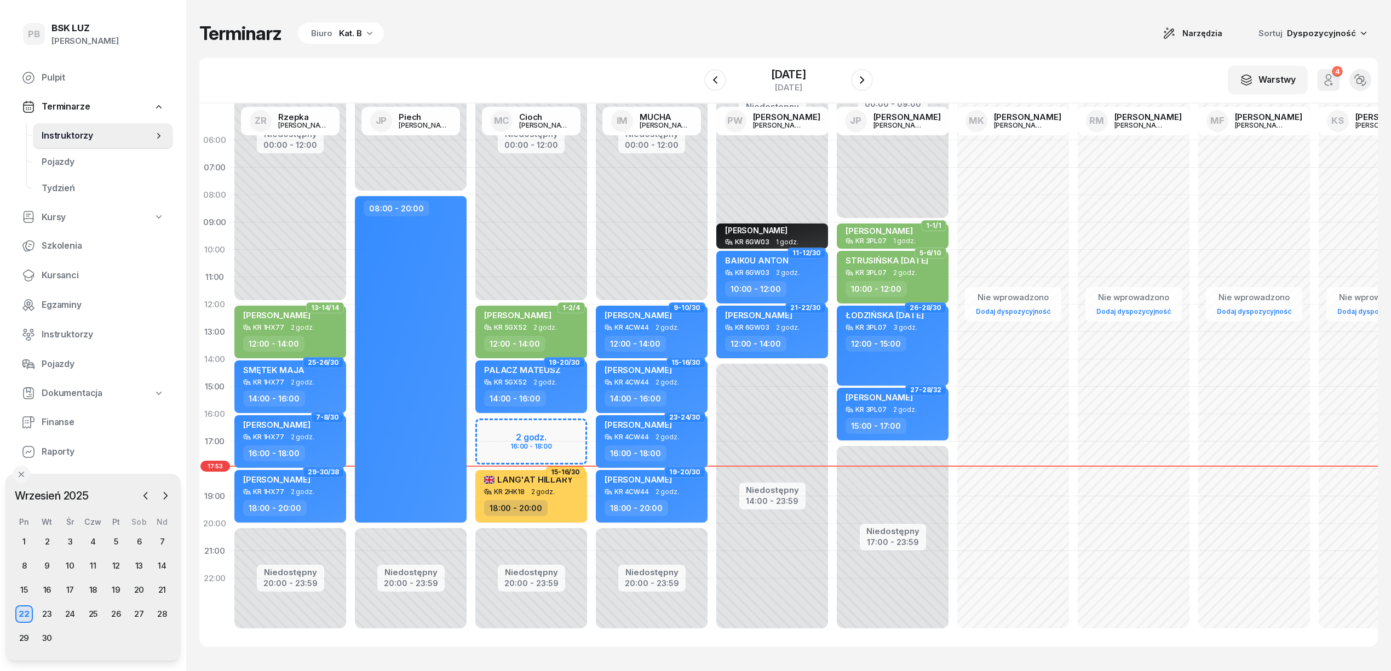
click at [358, 33] on div "Kat. B" at bounding box center [350, 33] width 23 height 13
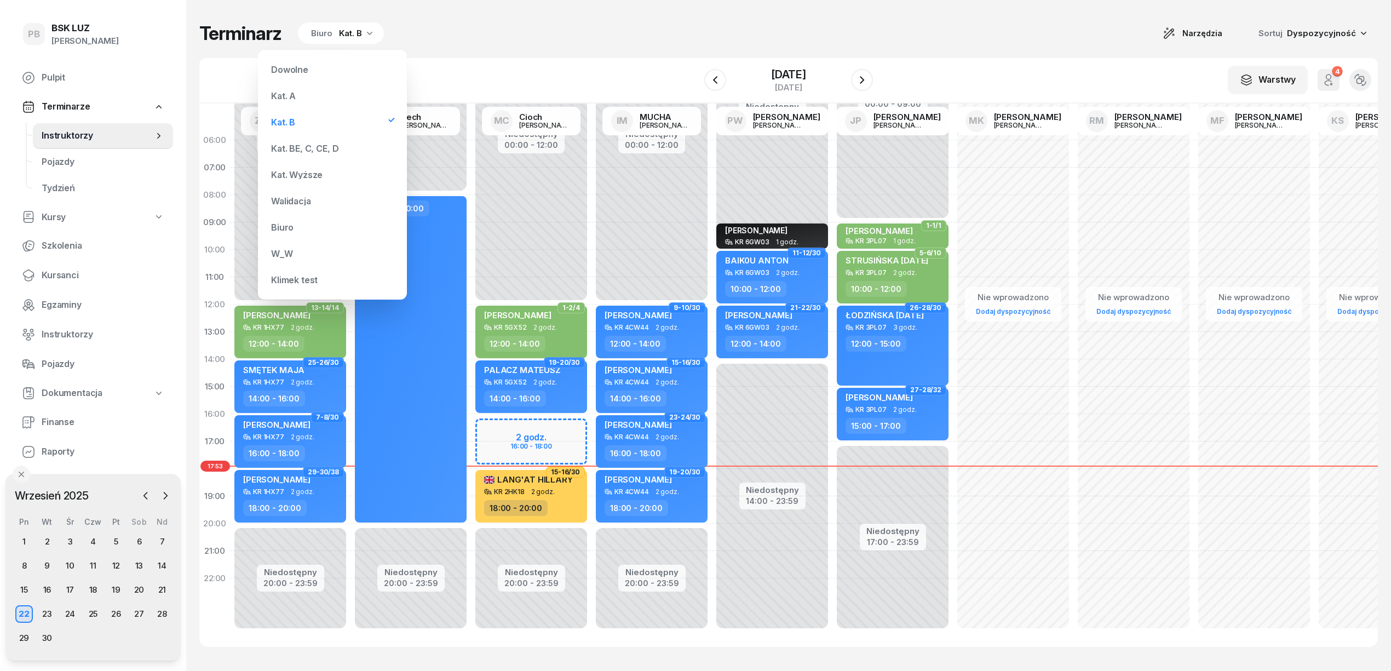
click at [302, 150] on div "Kat. BE, C, CE, D" at bounding box center [304, 148] width 67 height 9
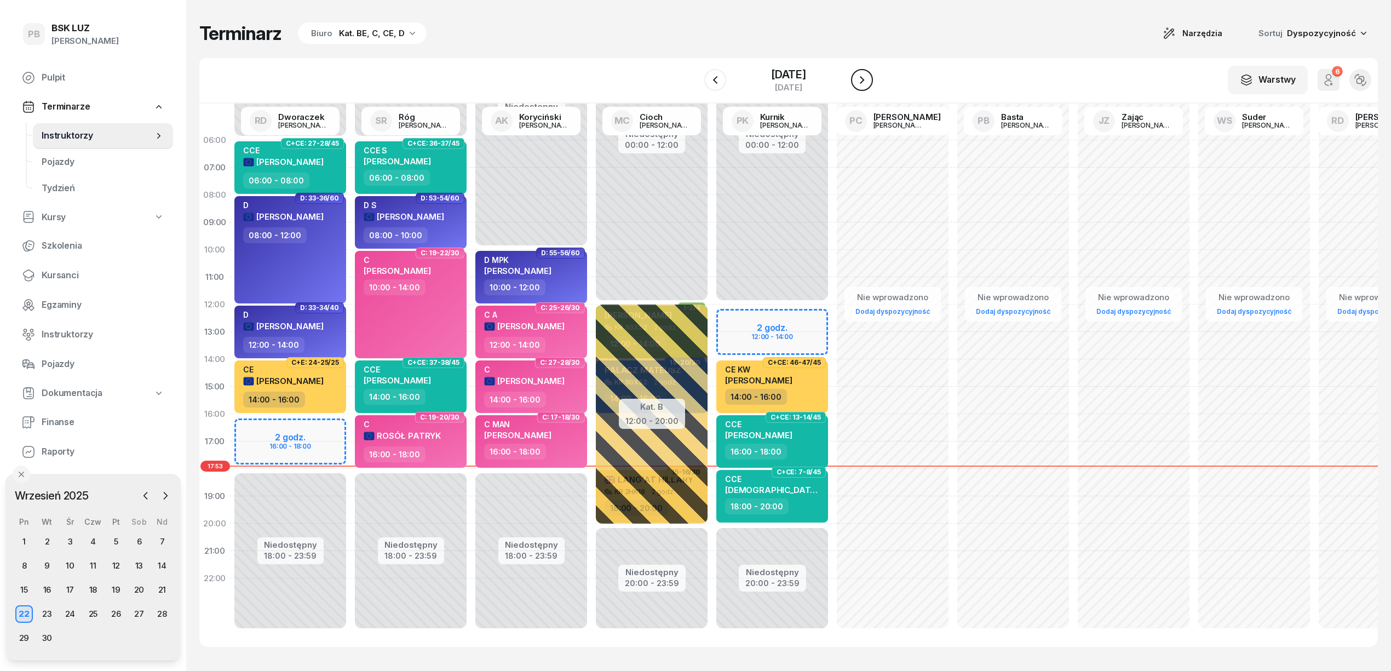
click at [868, 82] on icon "button" at bounding box center [861, 79] width 13 height 13
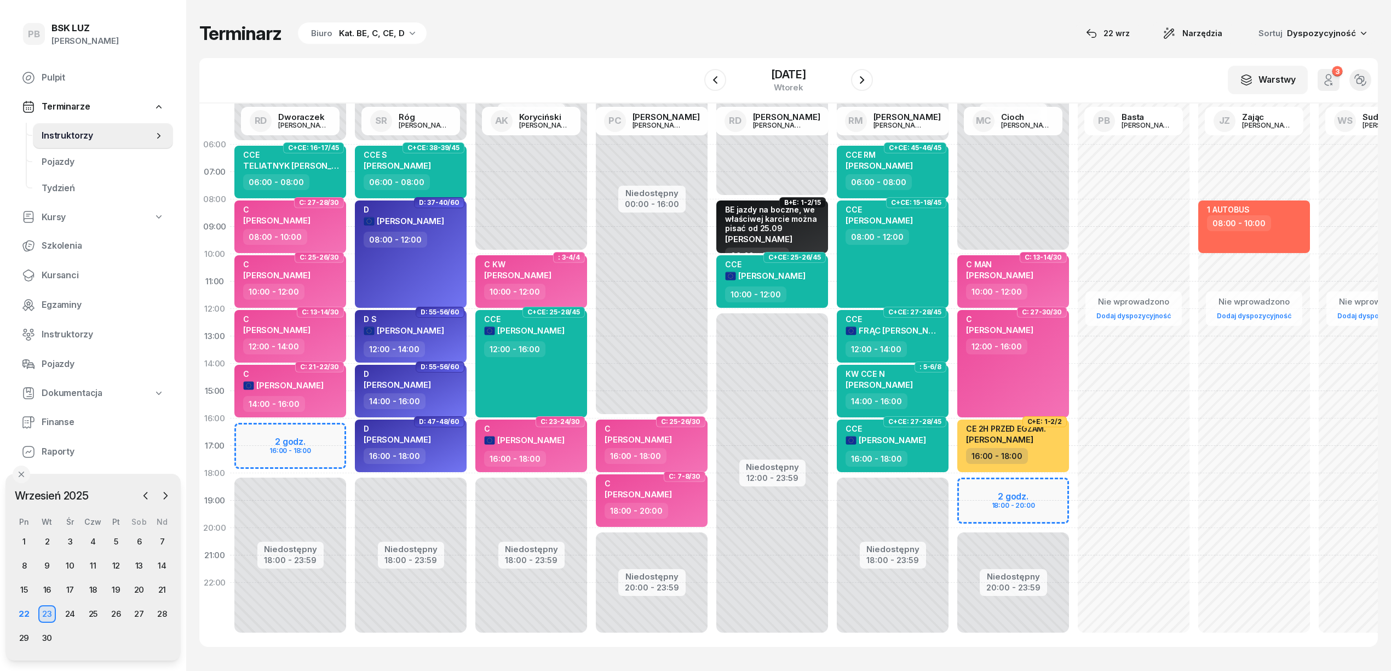
click at [629, 66] on div "W Wybierz AK [PERSON_NAME] BP [PERSON_NAME] DP [PERSON_NAME] GS [PERSON_NAME] I…" at bounding box center [788, 80] width 1178 height 45
click at [572, 44] on div "Terminarz Biuro Kat. BE, C, CE, D [DATE] Narzędzia Sortuj Dyspozycyjność" at bounding box center [788, 33] width 1178 height 23
click at [990, 43] on div "Terminarz Biuro Kat. BE, C, CE, D [DATE] Narzędzia Sortuj Dyspozycyjność" at bounding box center [788, 33] width 1178 height 23
click at [482, 526] on div "Niedostępny 00:00 - 10:00 Niedostępny 18:00 - 23:59 : 3[DATE] C KW [PERSON_NAME…" at bounding box center [531, 391] width 120 height 520
select select "19"
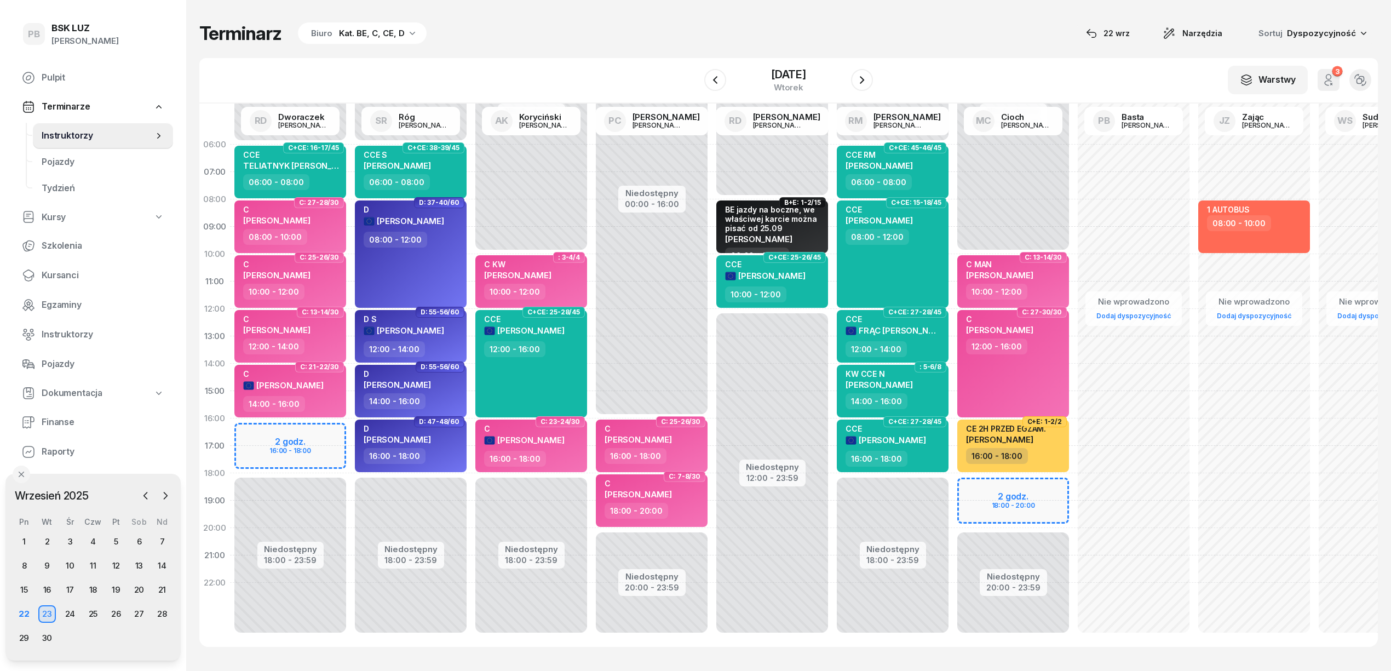
select select "21"
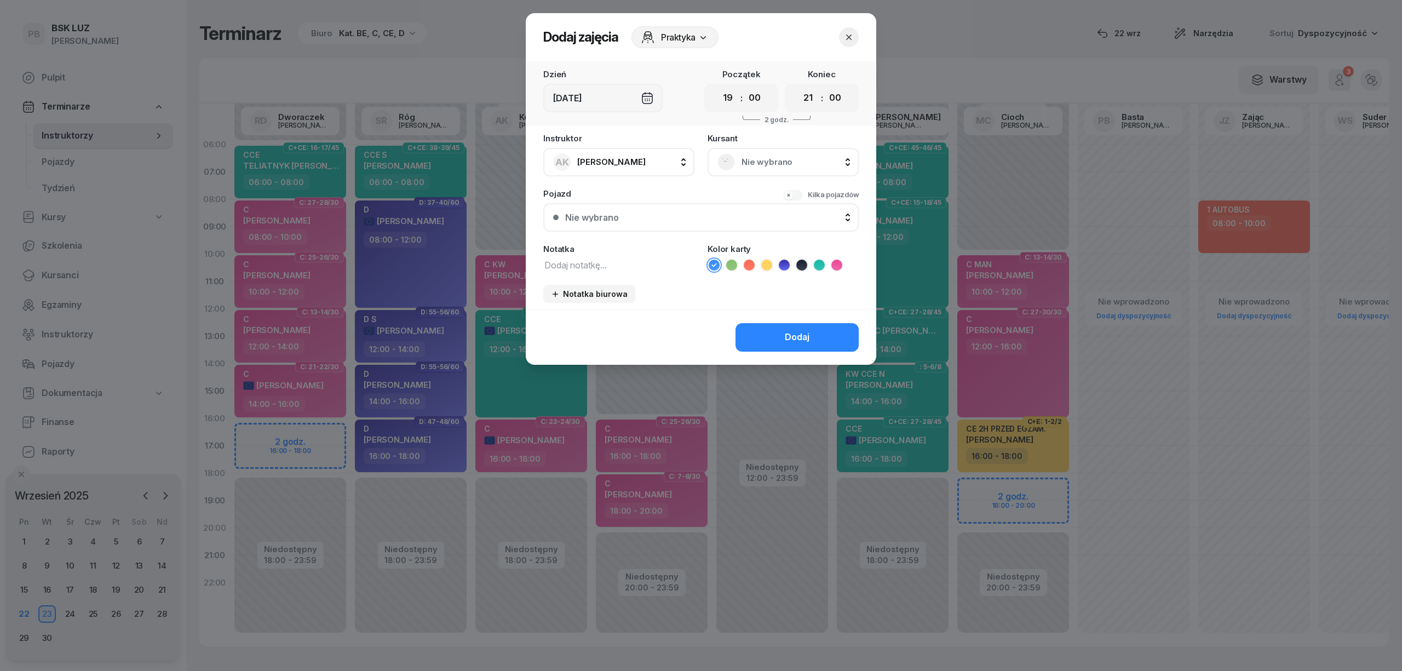
click at [852, 36] on icon "button" at bounding box center [848, 37] width 11 height 11
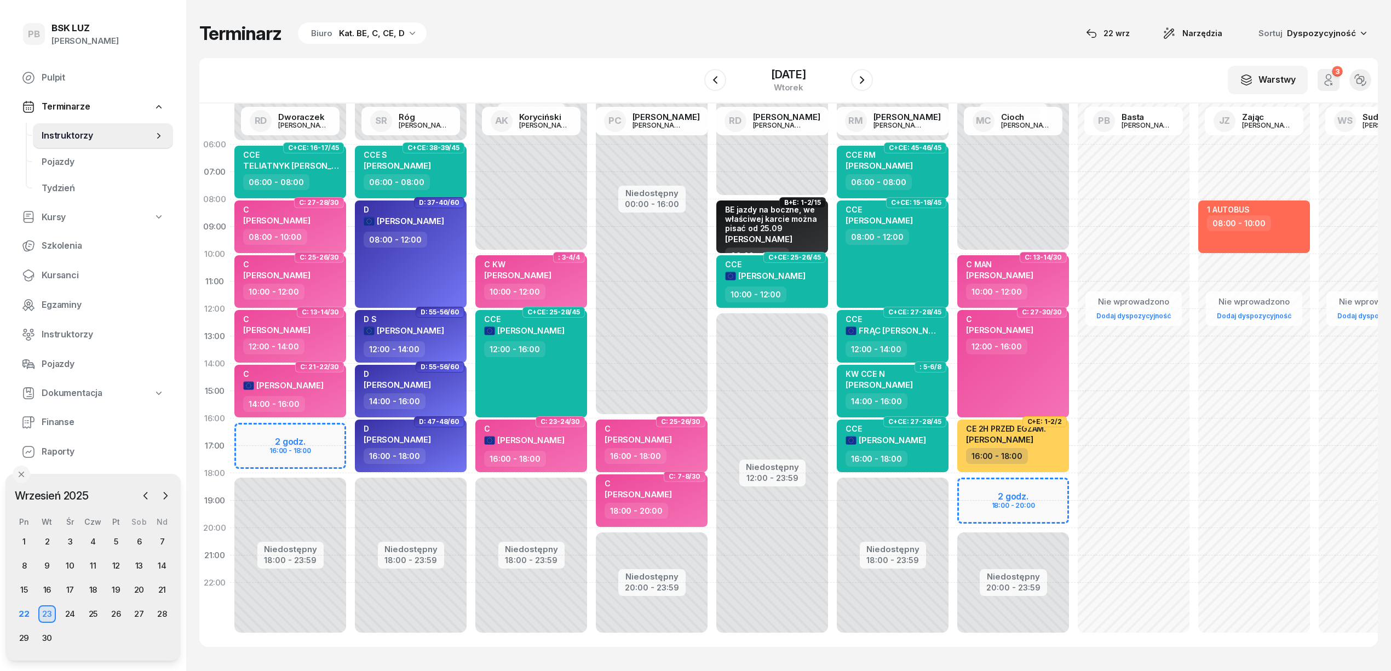
click at [575, 53] on div "Terminarz Biuro Kat. BE, C, CE, D [DATE] Narzędzia Sortuj Dyspozycyjność W Wybi…" at bounding box center [788, 334] width 1178 height 668
click at [877, 7] on div "Terminarz Biuro Kat. BE, C, CE, D [DATE] Narzędzia Sortuj Dyspozycyjność W Wybi…" at bounding box center [788, 334] width 1178 height 668
click at [868, 82] on icon "button" at bounding box center [861, 79] width 13 height 13
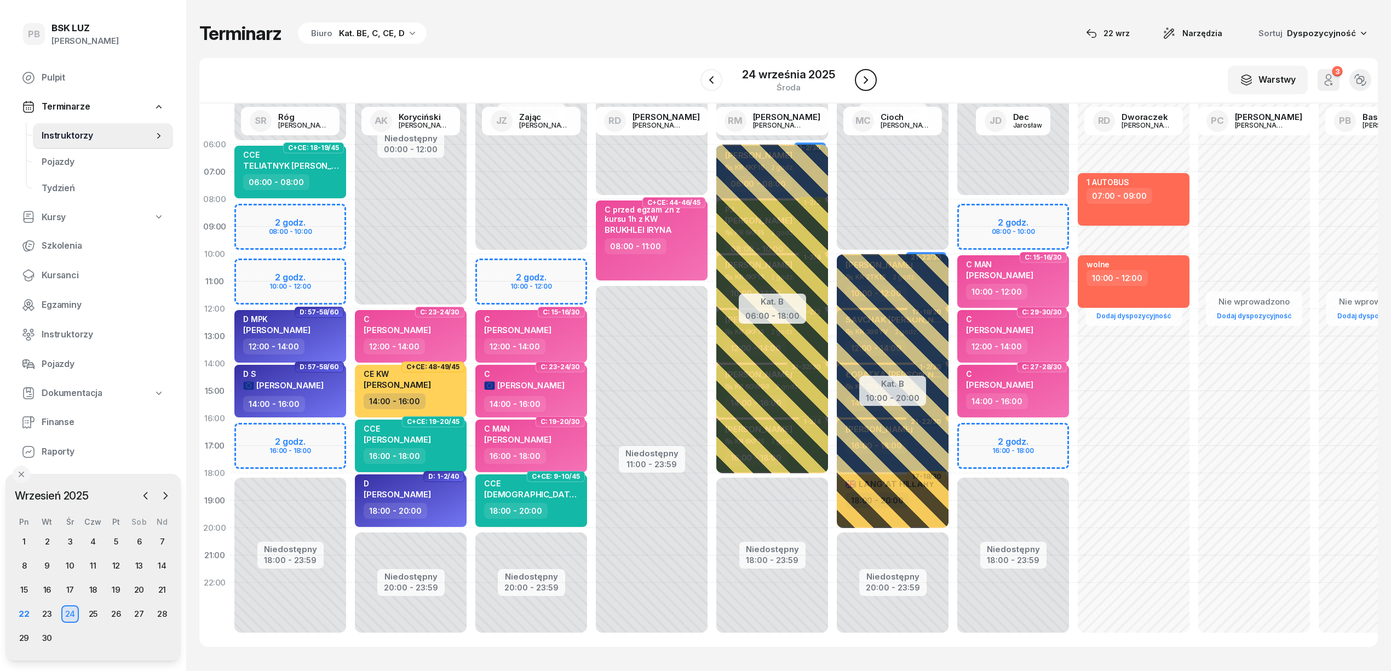
click at [868, 82] on icon "button" at bounding box center [865, 79] width 13 height 13
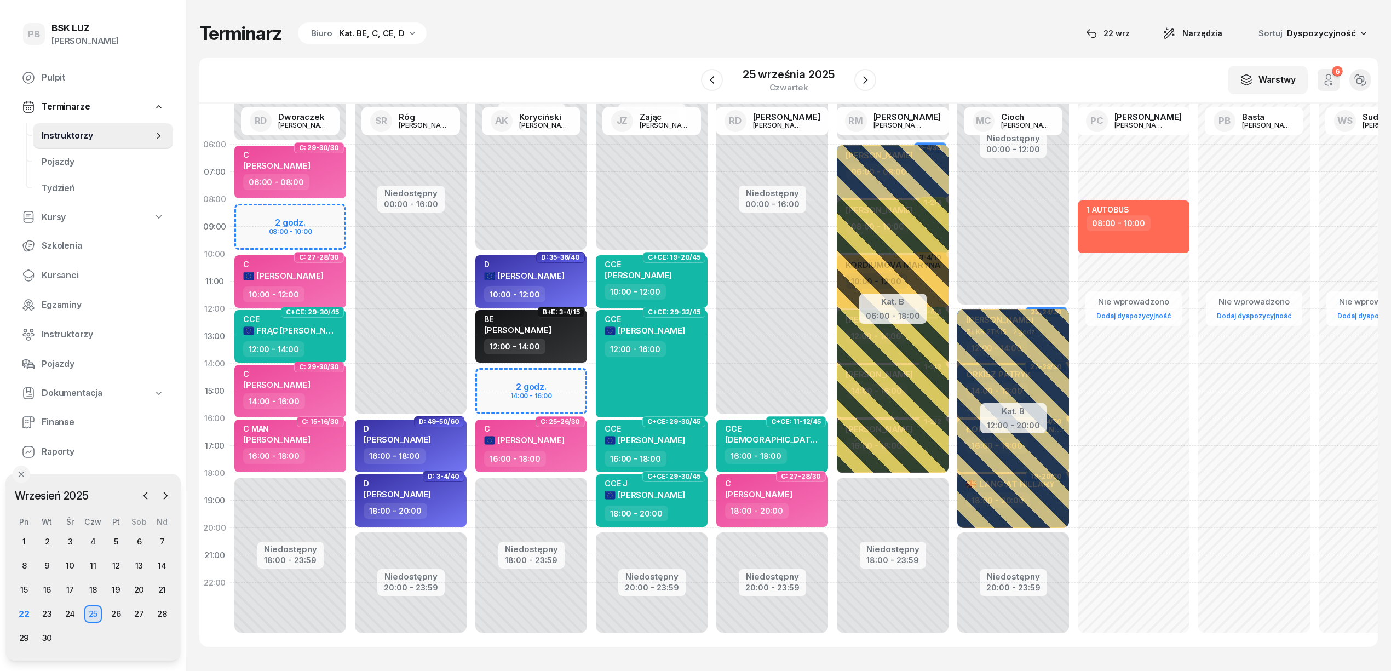
click at [583, 47] on div "Terminarz Biuro Kat. BE, C, CE, D [DATE] Narzędzia Sortuj Dyspozycyjność W Wybi…" at bounding box center [788, 334] width 1178 height 668
click at [933, 43] on div "Terminarz Biuro Kat. BE, C, CE, D [DATE] Narzędzia Sortuj Dyspozycyjność" at bounding box center [788, 33] width 1178 height 23
click at [955, 66] on div "W Wybierz AK [PERSON_NAME] BP [PERSON_NAME] DP [PERSON_NAME] GS [PERSON_NAME] I…" at bounding box center [788, 80] width 1178 height 45
click at [977, 55] on div "Terminarz Biuro Kat. BE, C, CE, D [DATE] Narzędzia Sortuj Dyspozycyjność W Wybi…" at bounding box center [788, 334] width 1178 height 668
click at [983, 55] on div "Terminarz Biuro Kat. BE, C, CE, D [DATE] Narzędzia Sortuj Dyspozycyjność W Wybi…" at bounding box center [788, 334] width 1178 height 668
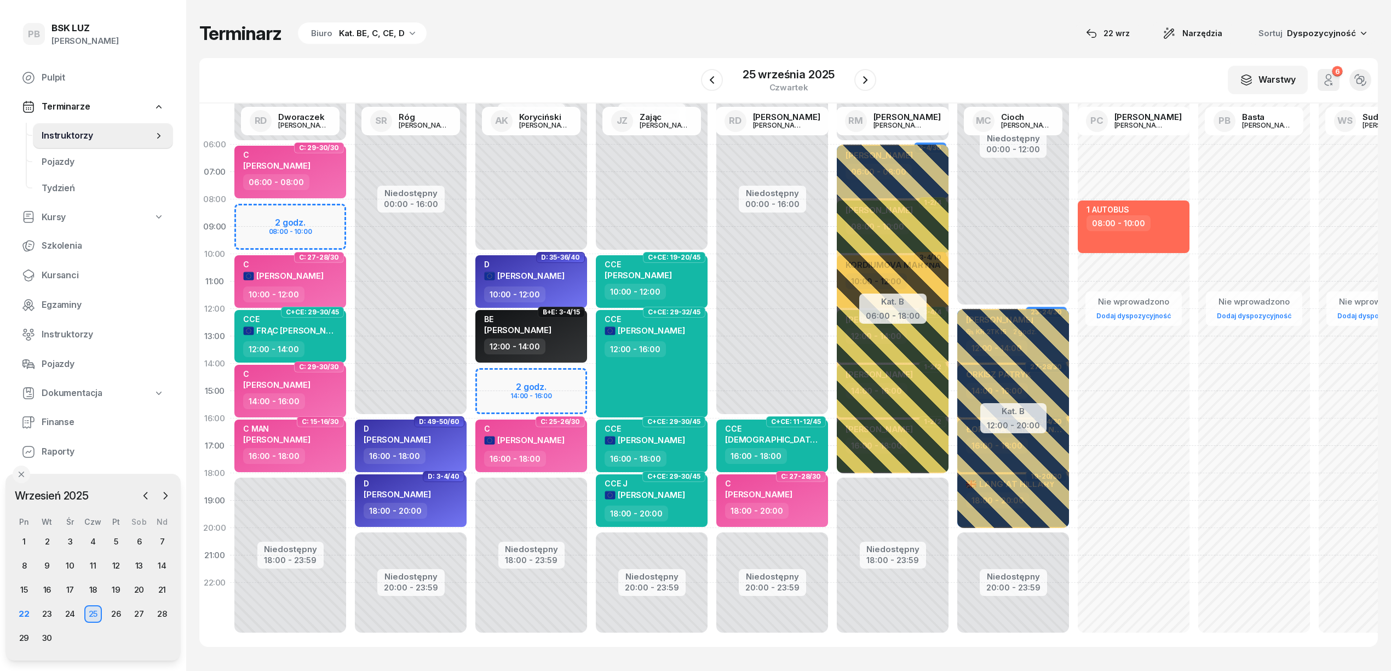
click at [842, 631] on div "Niedostępny 00:00 - 06:00 Niedostępny 18:00 - 23:59 Kat. B 06:00 - 18:00 3-4/30…" at bounding box center [892, 391] width 120 height 520
select select "23"
select select "01"
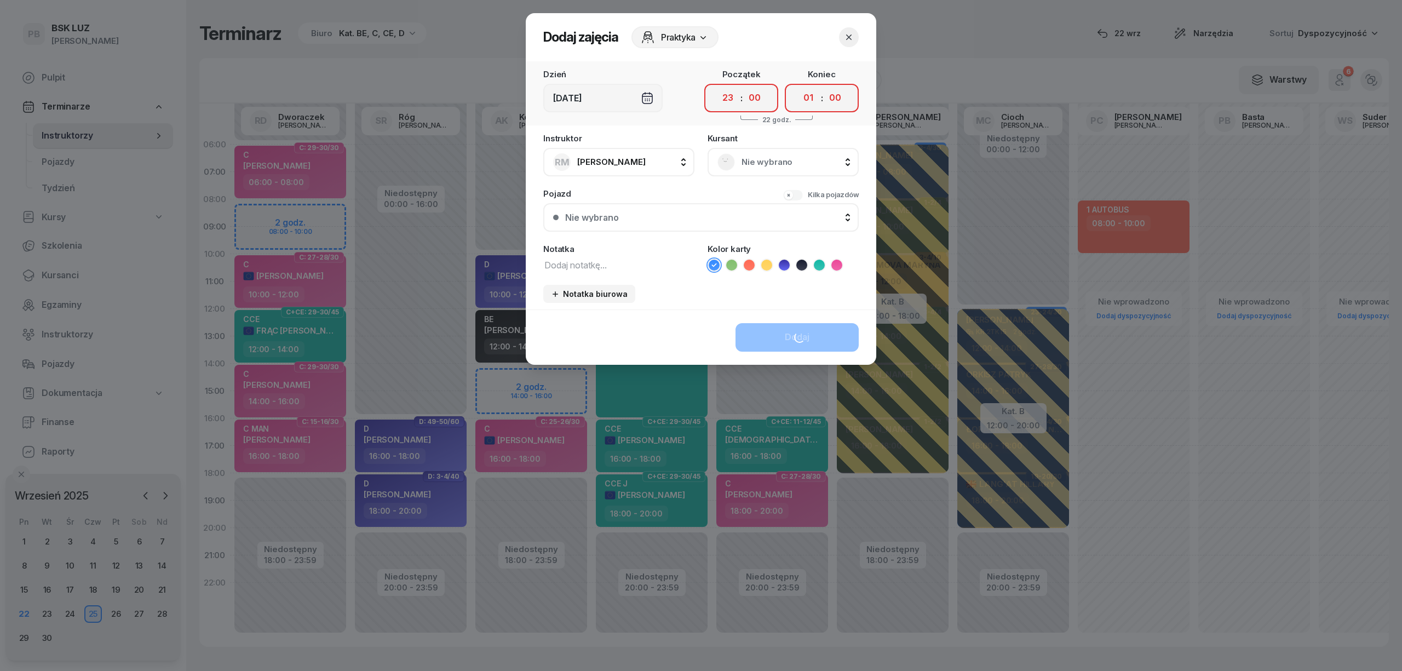
click at [851, 39] on icon "button" at bounding box center [848, 36] width 5 height 5
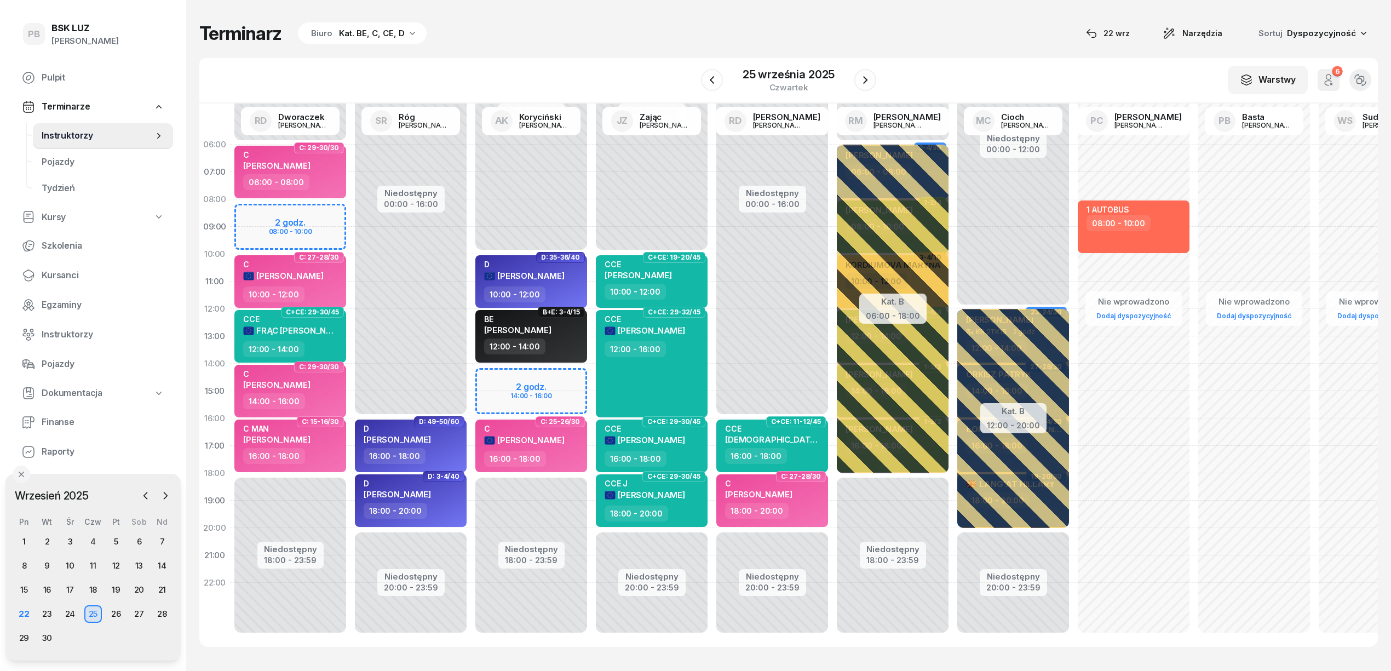
click at [762, 655] on div "Terminarz Biuro Kat. BE, C, CE, D [DATE] Narzędzia Sortuj Dyspozycyjność W Wybi…" at bounding box center [788, 334] width 1178 height 668
click at [28, 610] on div "22" at bounding box center [24, 614] width 18 height 18
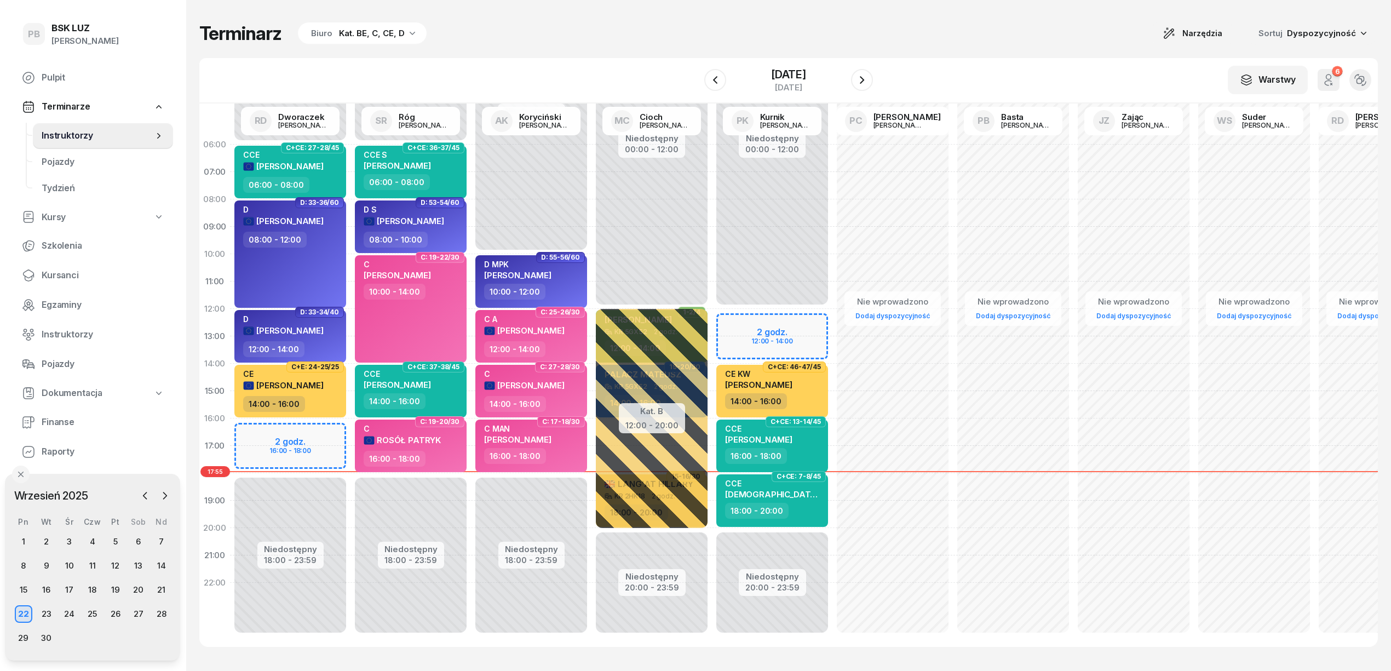
click at [376, 32] on div "Kat. BE, C, CE, D" at bounding box center [372, 33] width 66 height 13
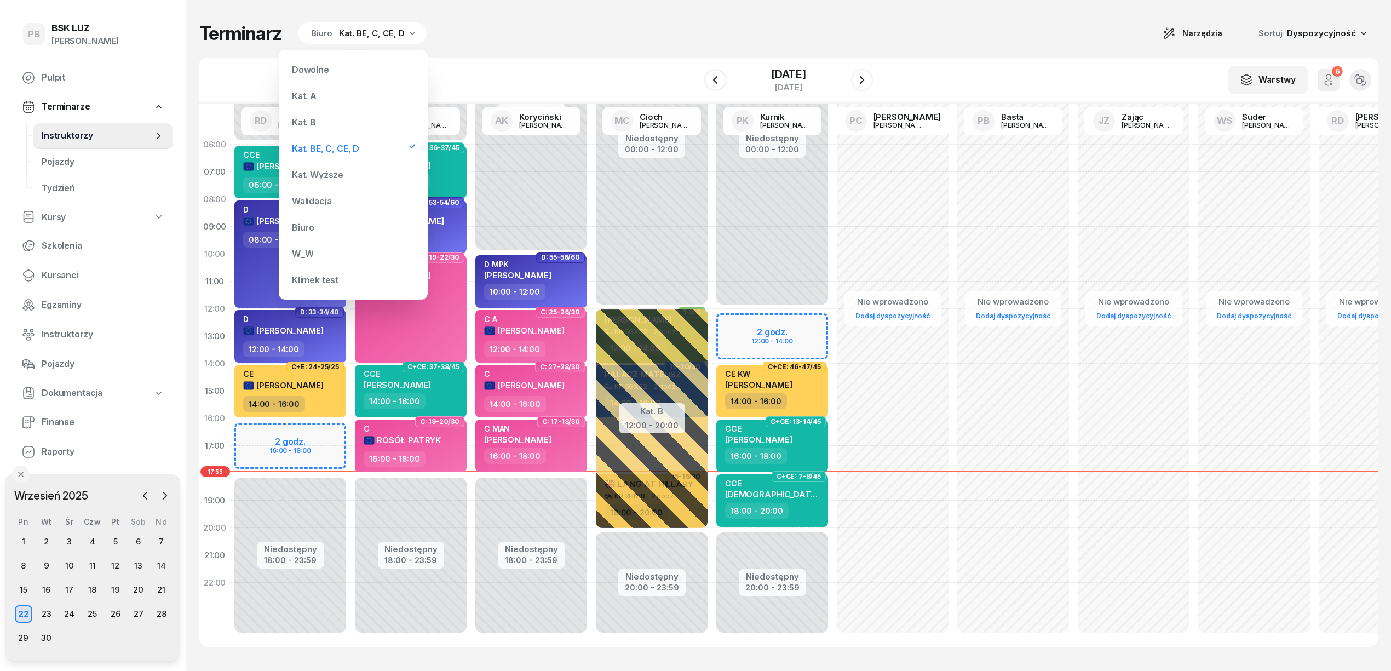
click at [302, 123] on div "Kat. B" at bounding box center [304, 122] width 24 height 9
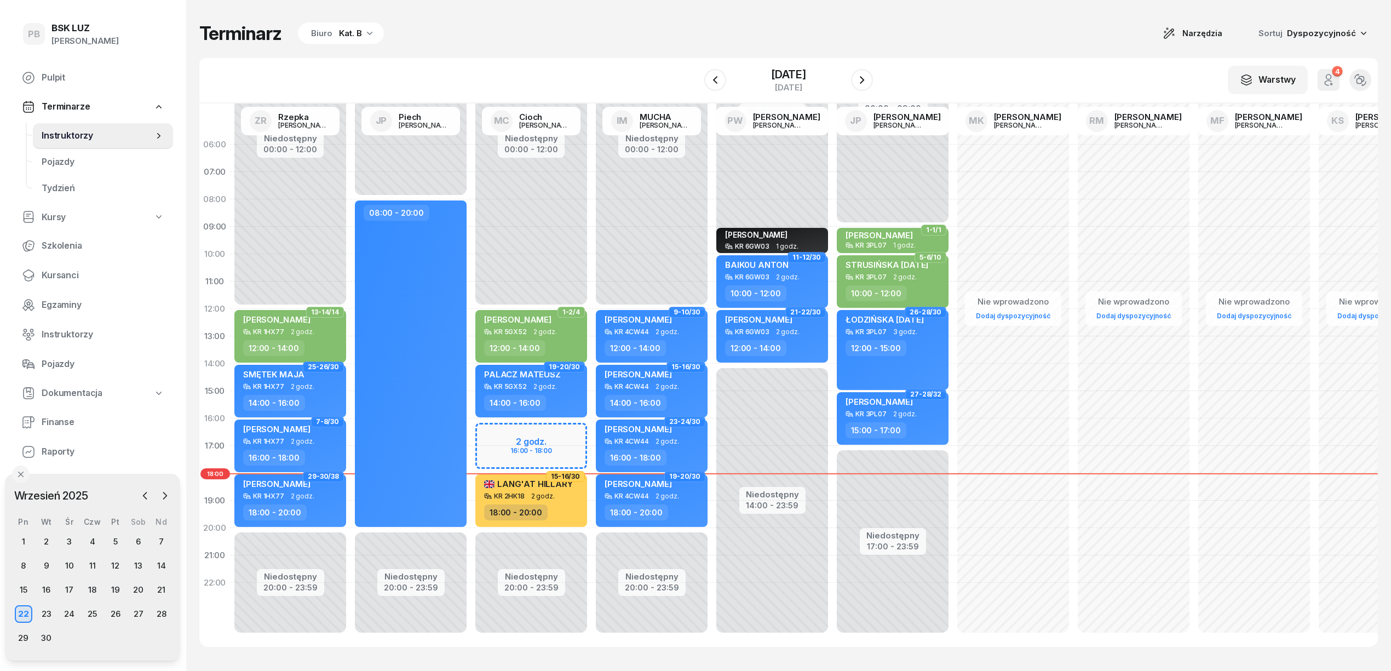
click at [996, 15] on div "Terminarz Biuro Kat. B Narzędzia Sortuj Dyspozycyjność W Wybierz AK [PERSON_NAM…" at bounding box center [788, 334] width 1178 height 668
click at [57, 418] on span "Finanse" at bounding box center [103, 422] width 123 height 14
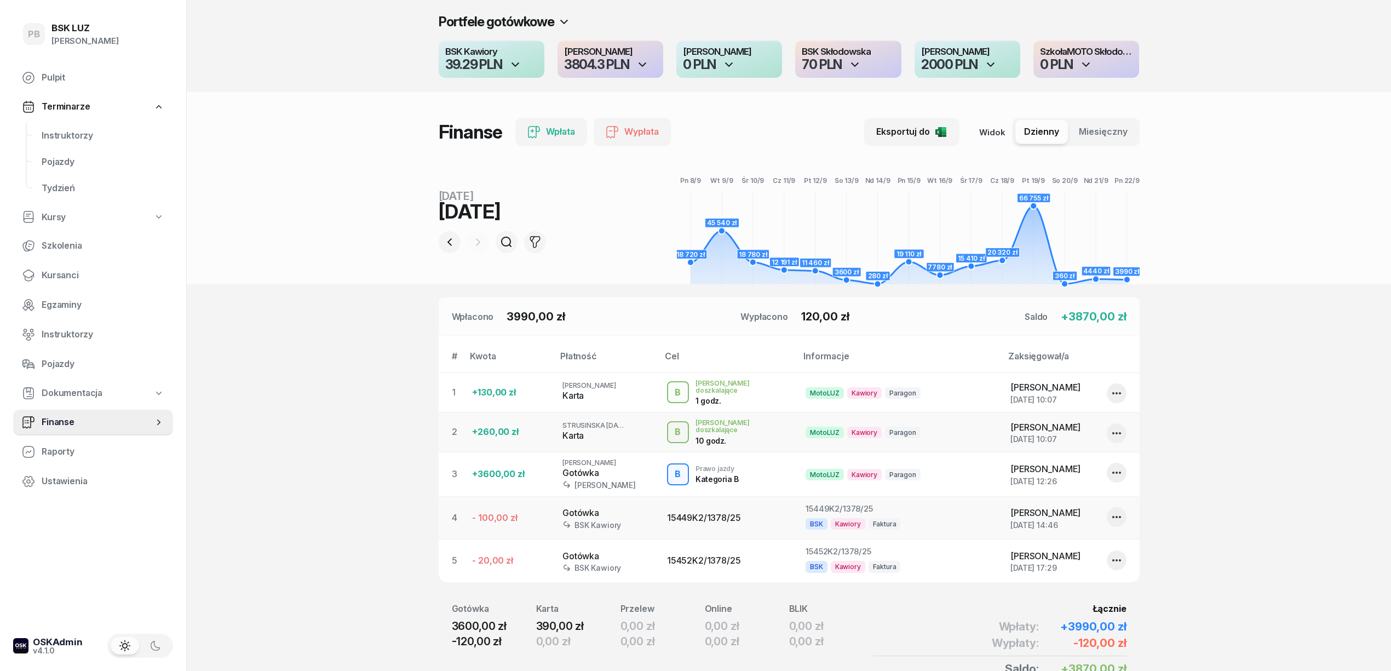
click at [620, 64] on div "3804.3 PLN" at bounding box center [596, 64] width 65 height 13
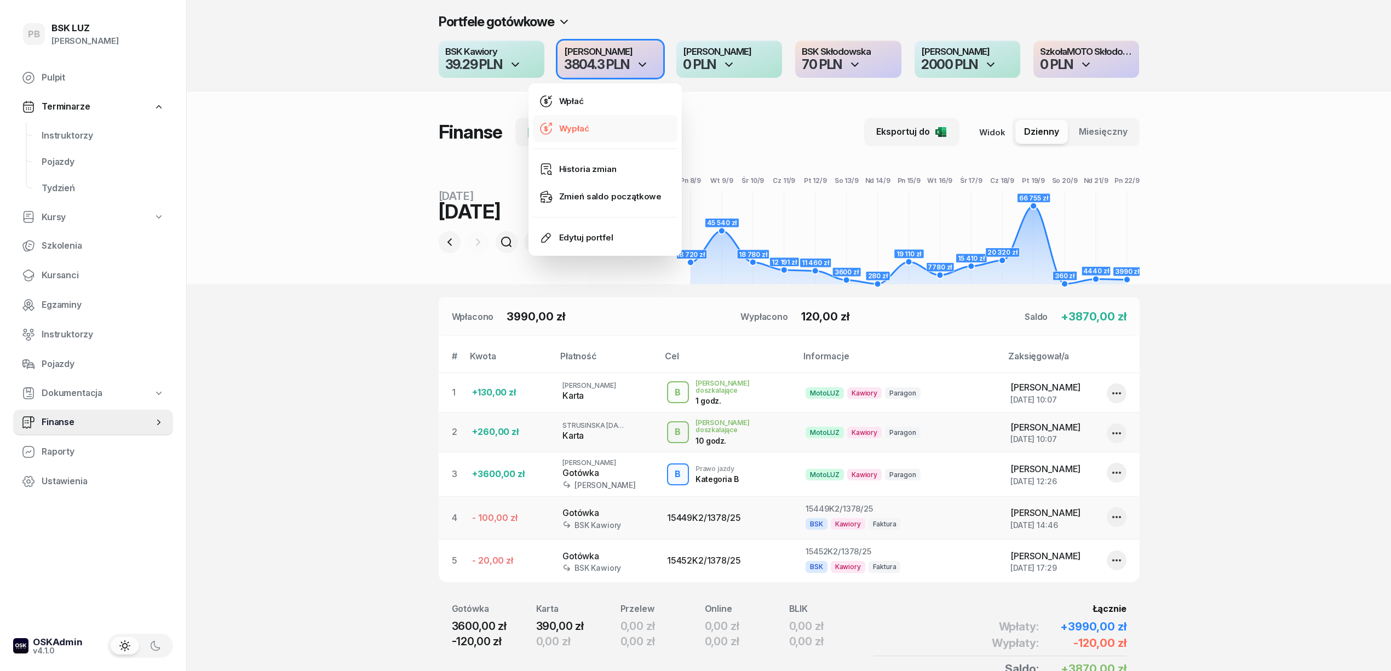
click at [605, 128] on link "Wypłać" at bounding box center [605, 128] width 145 height 27
select select "18"
select select "09"
select select "67eb9ff40a04ba7908a5e502"
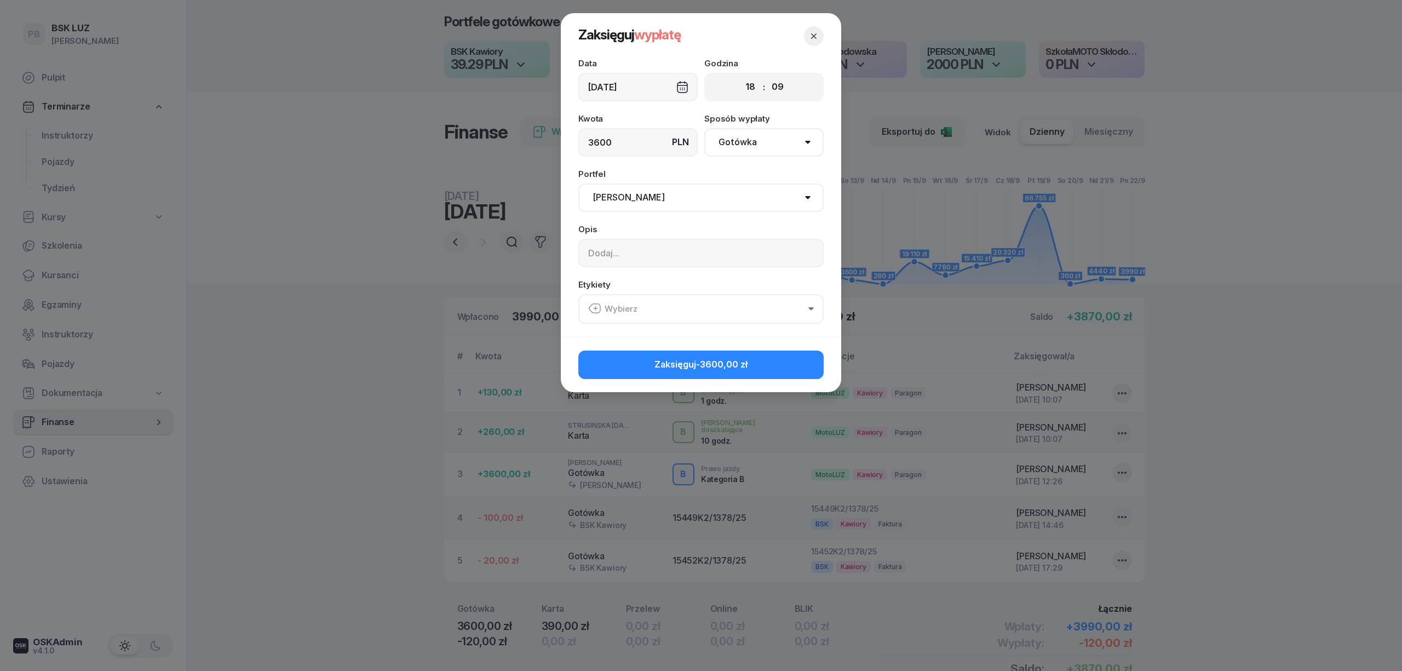
type input "3600"
click at [611, 253] on input at bounding box center [700, 253] width 245 height 28
type input "zabrał [PERSON_NAME] do Szefowej"
click at [625, 367] on button "Zaksięguj -3600,00 zł" at bounding box center [700, 364] width 245 height 28
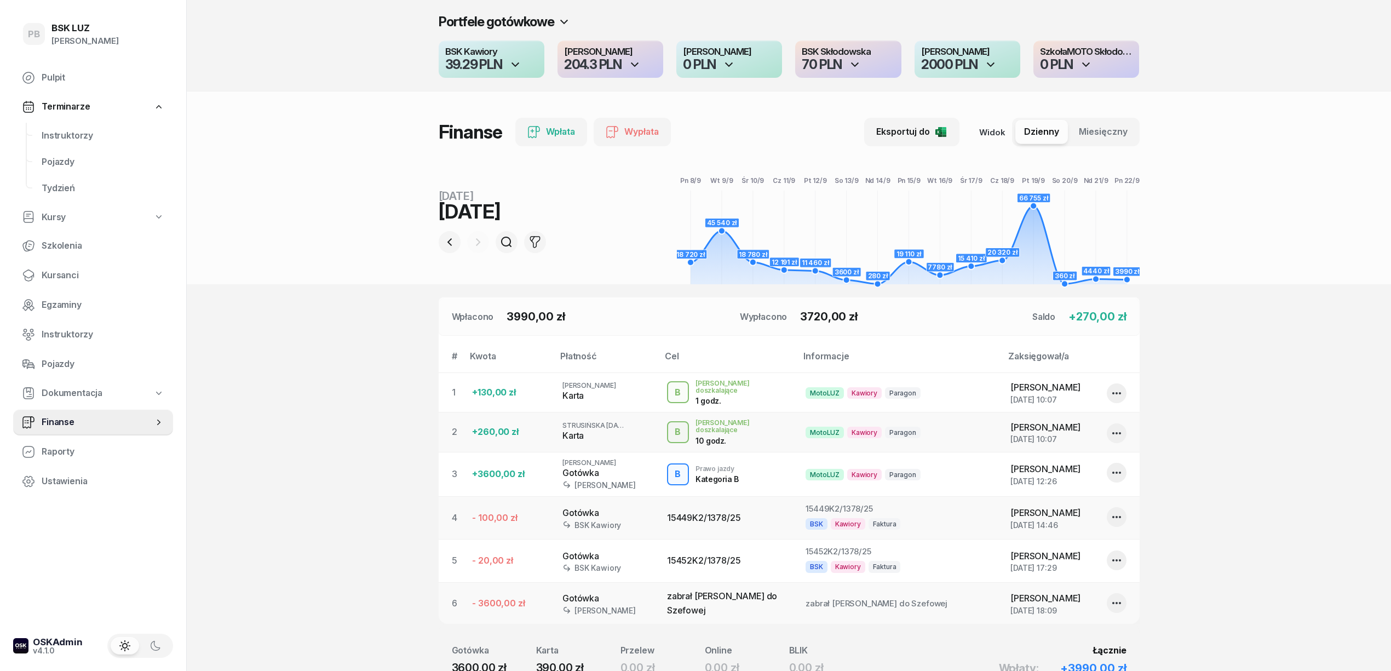
click at [217, 373] on section "Portfele gotówkowe BSK Kawiory 39.29 PLN MotoLUZ Kawiory 204.3 PLN SzkołaMOTO K…" at bounding box center [789, 388] width 1204 height 777
click at [84, 139] on span "Instruktorzy" at bounding box center [103, 136] width 123 height 14
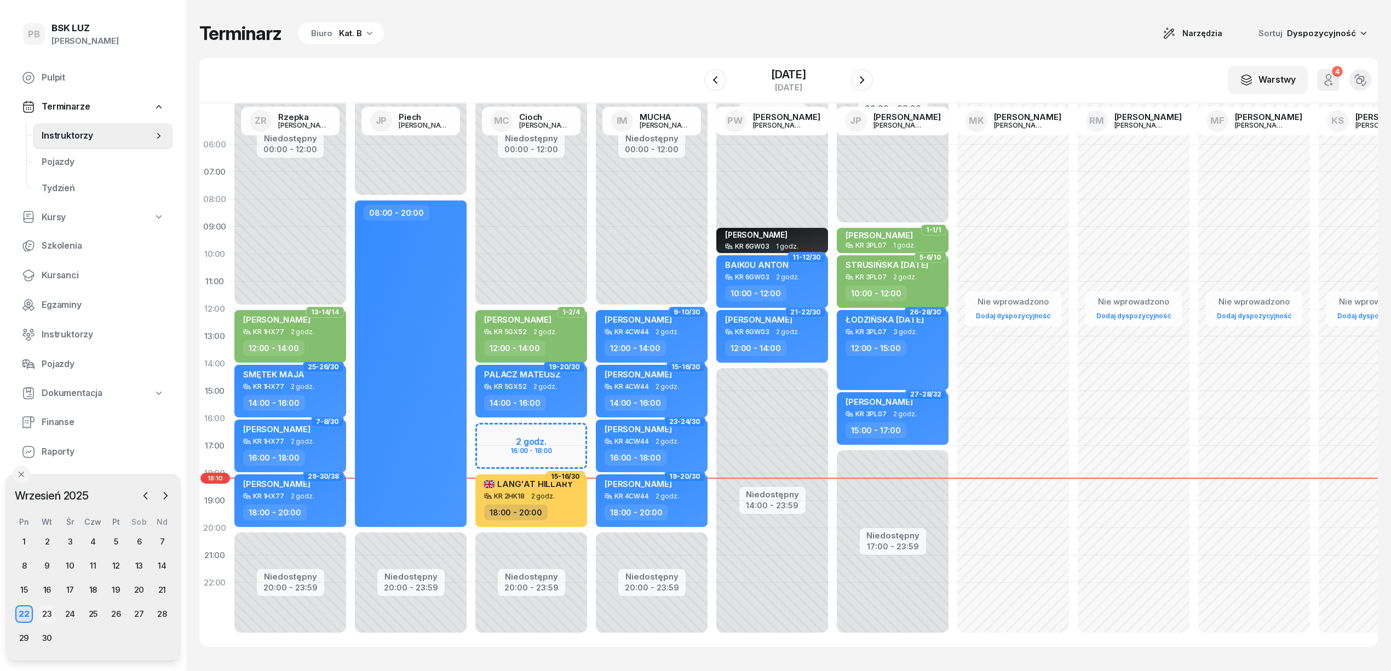
click at [47, 611] on div "23" at bounding box center [47, 614] width 18 height 18
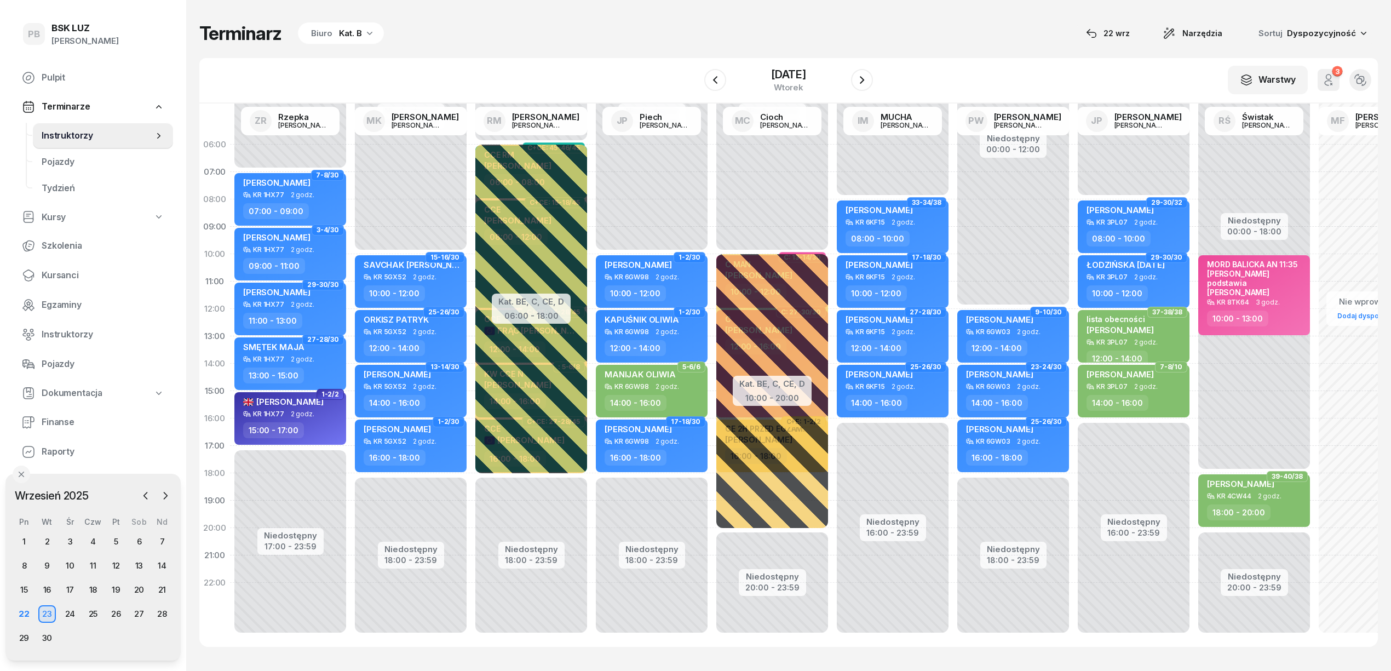
click at [342, 27] on div "Kat. B" at bounding box center [350, 33] width 23 height 13
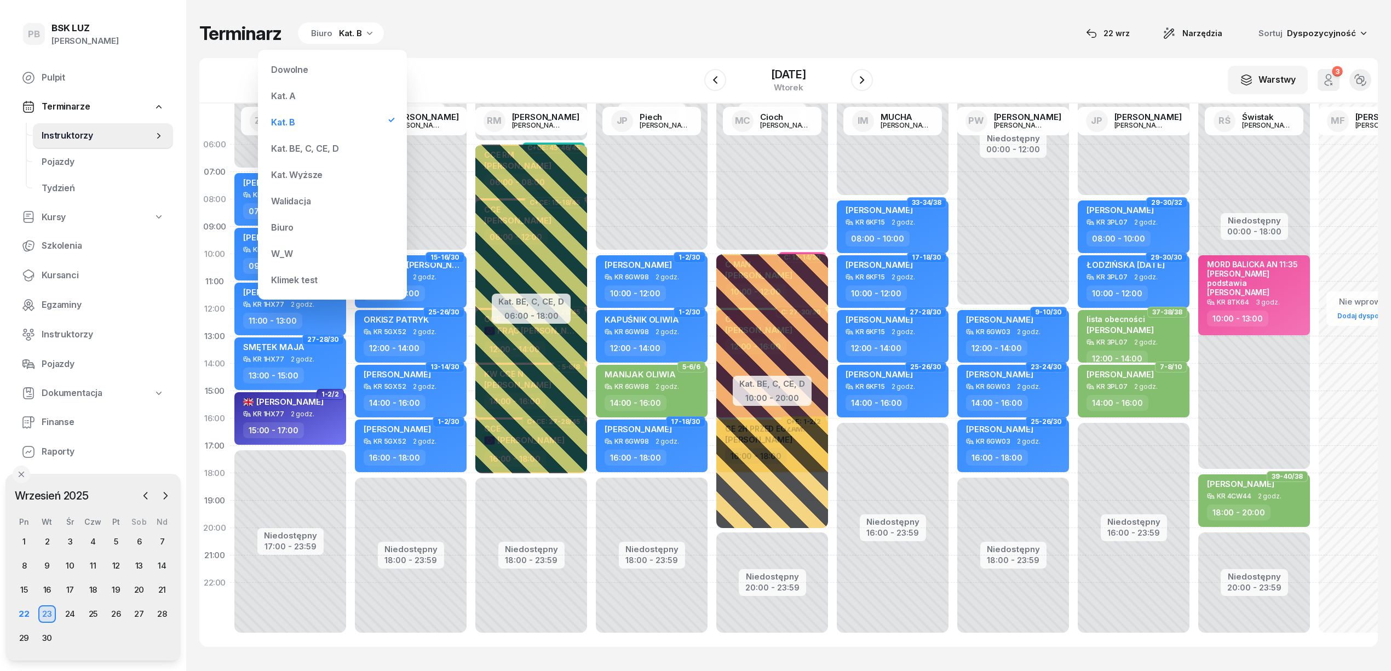
click at [311, 147] on div "Kat. BE, C, CE, D" at bounding box center [304, 148] width 67 height 9
